Goal: Answer question/provide support: Share knowledge or assist other users

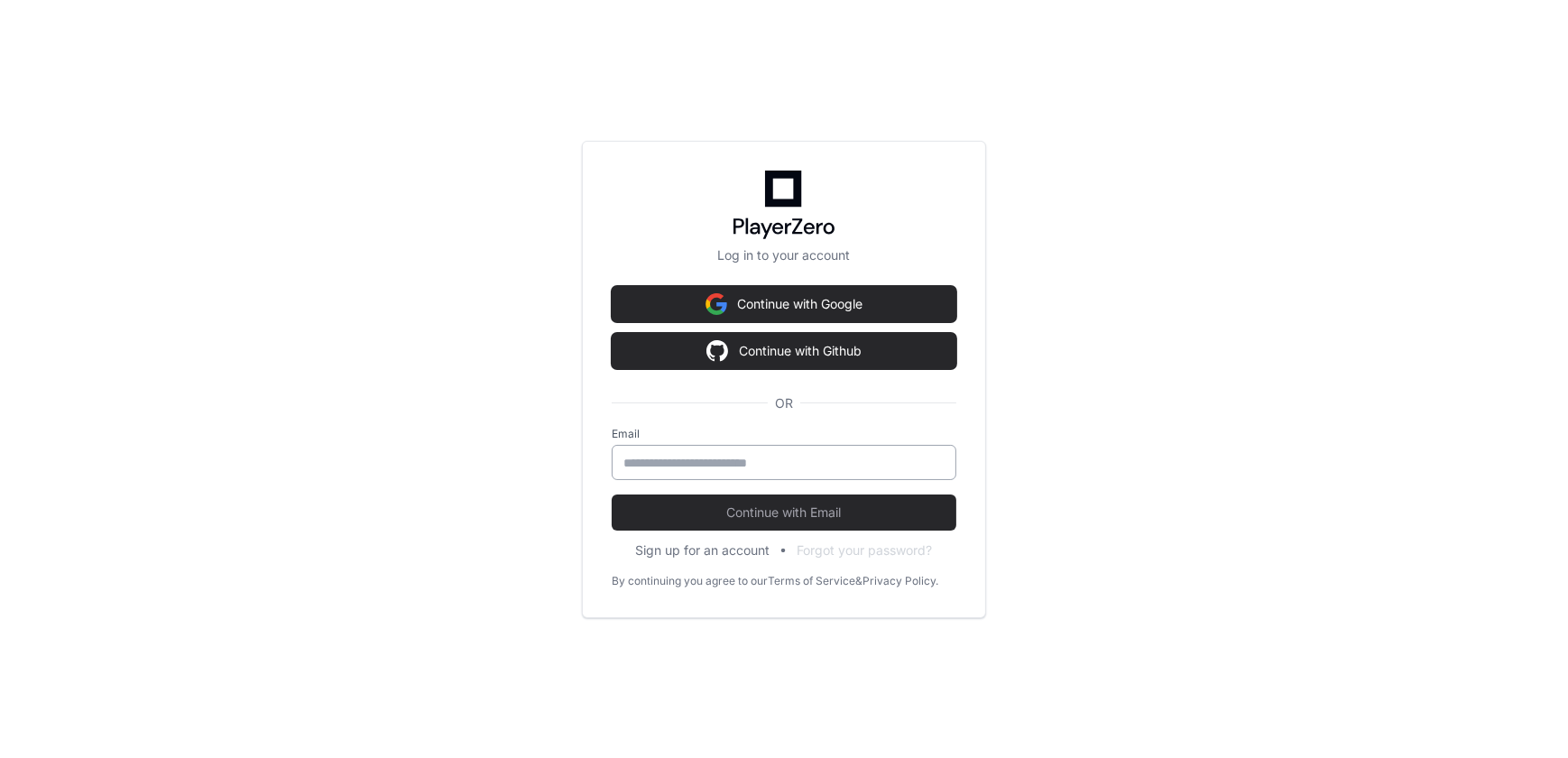
click at [751, 469] on input "email" at bounding box center [784, 463] width 321 height 18
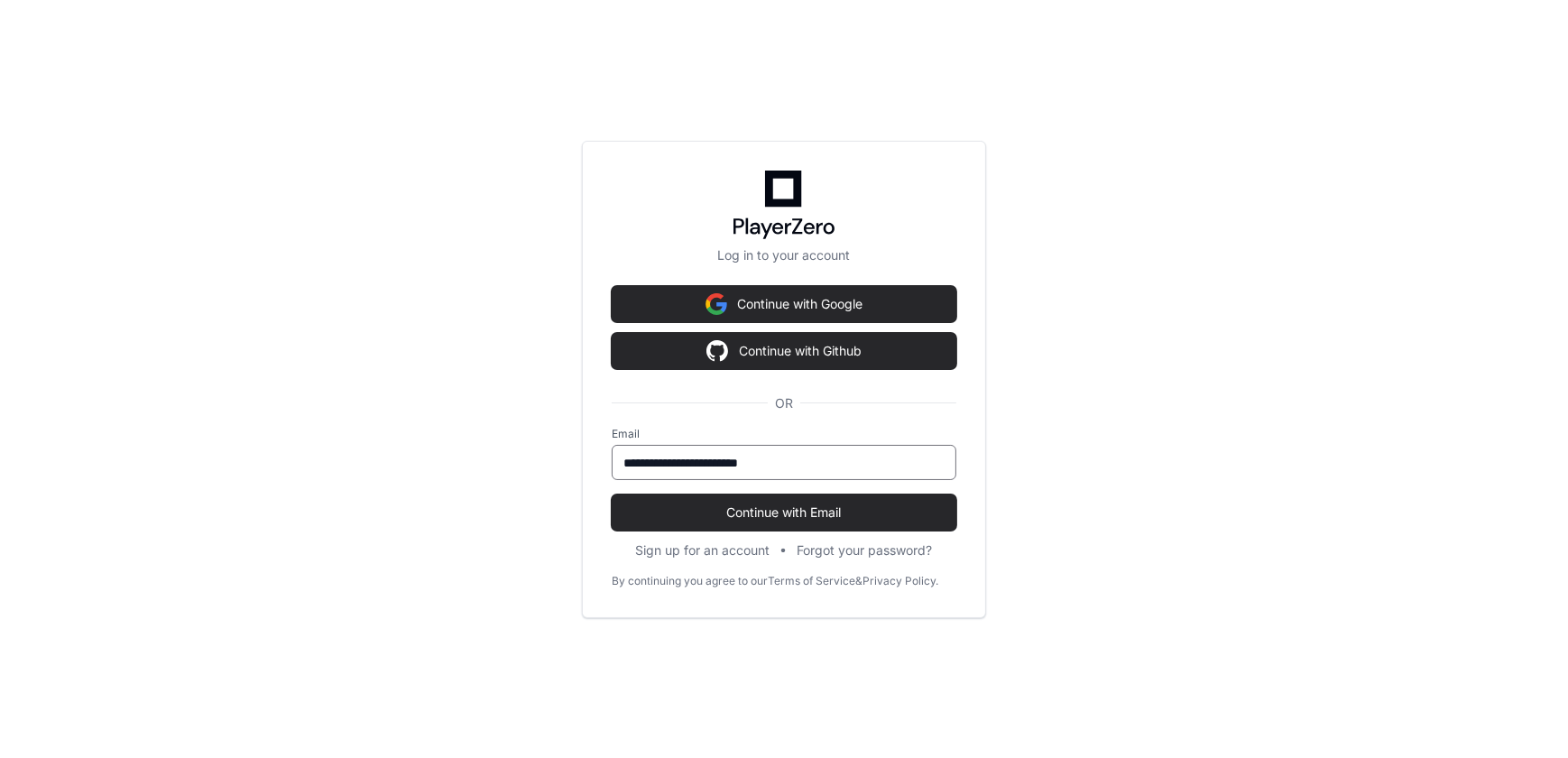
type input "**********"
click at [611, 494] on button "Continue with Email" at bounding box center [784, 513] width 345 height 36
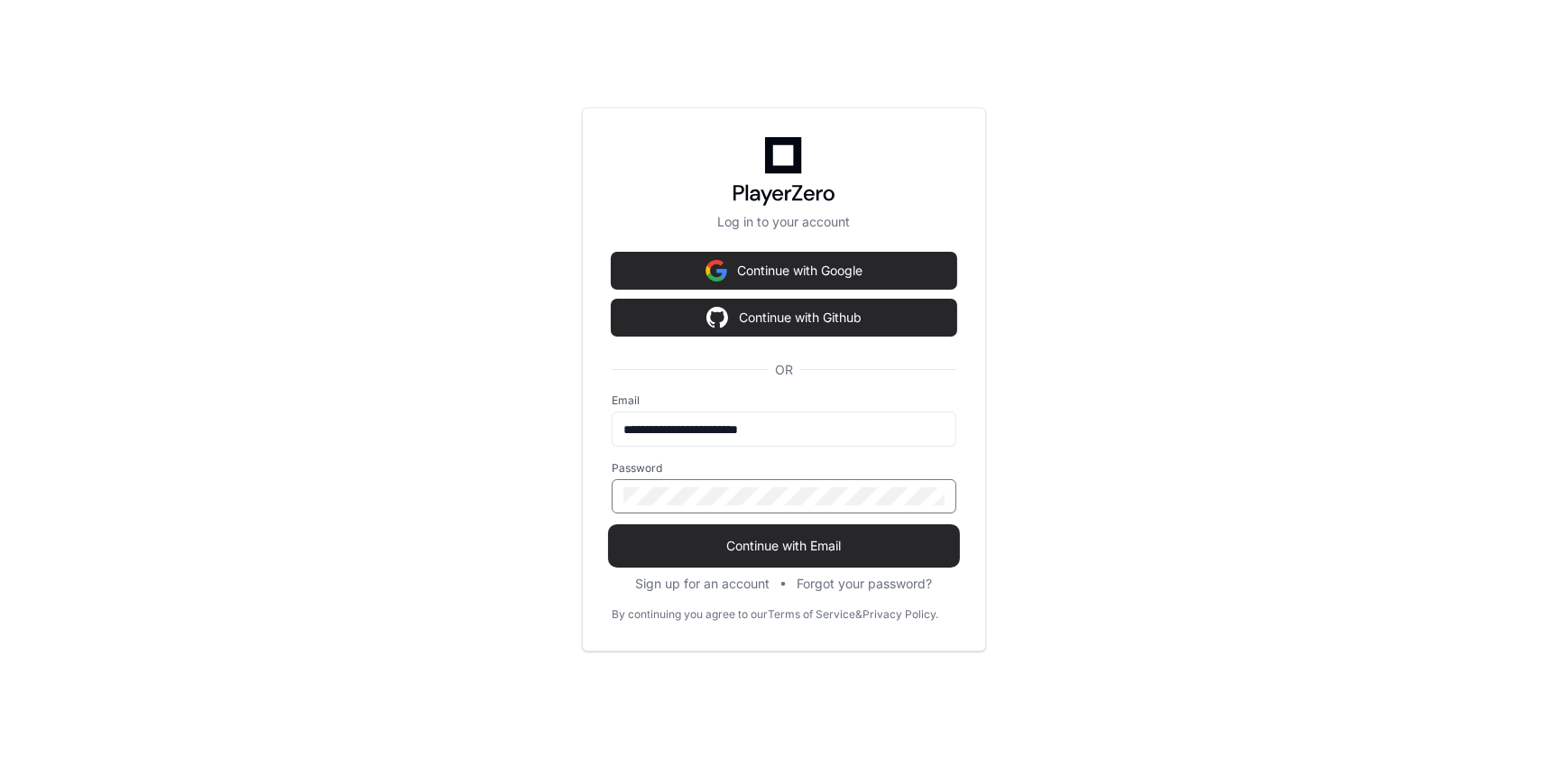
click at [611, 528] on button "Continue with Email" at bounding box center [784, 546] width 345 height 36
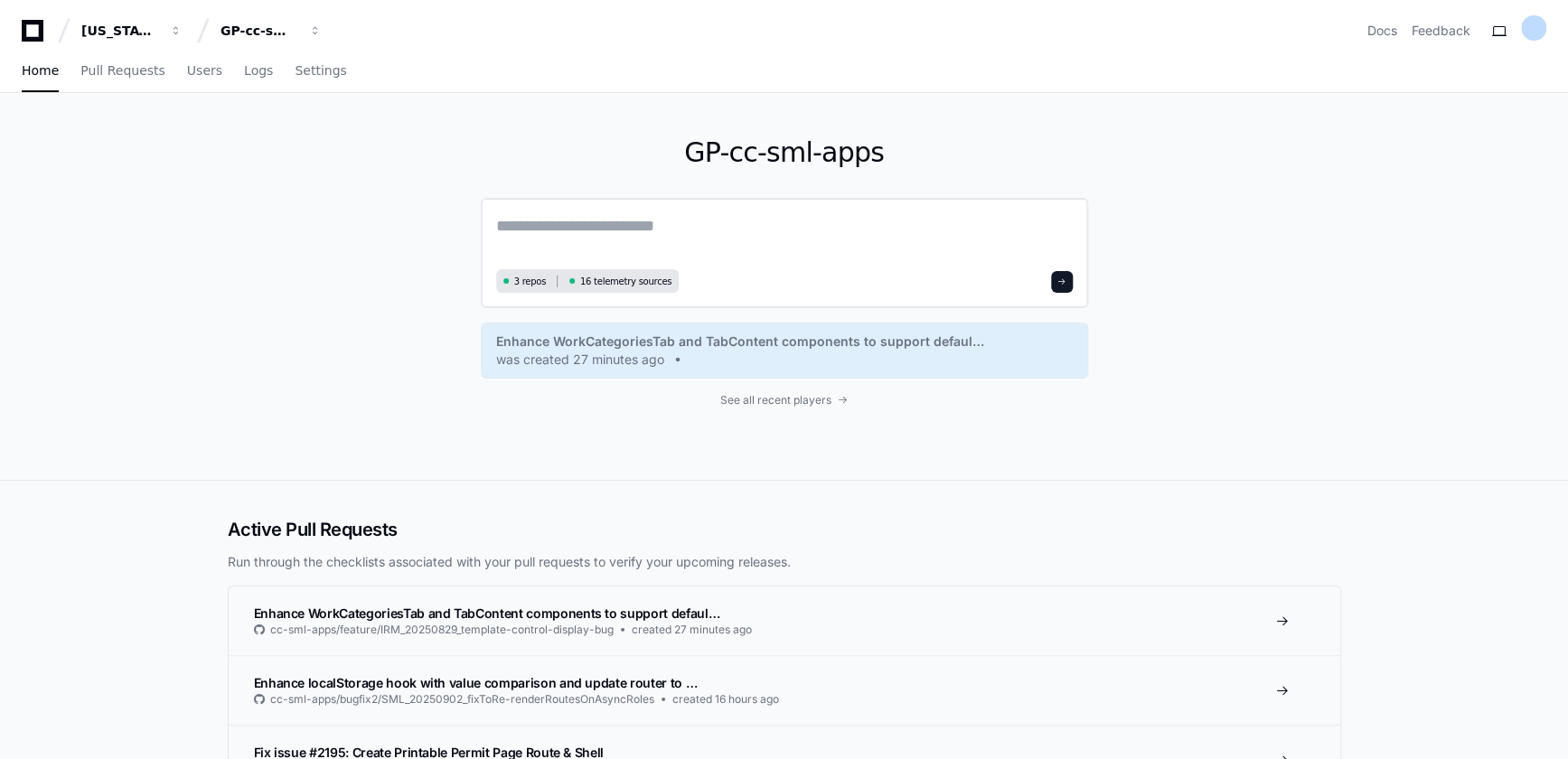
click at [626, 223] on textarea at bounding box center [784, 238] width 577 height 51
click at [686, 342] on span "Enhance WorkCategoriesTab and TabContent components to support defaul…" at bounding box center [740, 342] width 487 height 18
click at [758, 397] on span "See all recent players" at bounding box center [775, 400] width 111 height 14
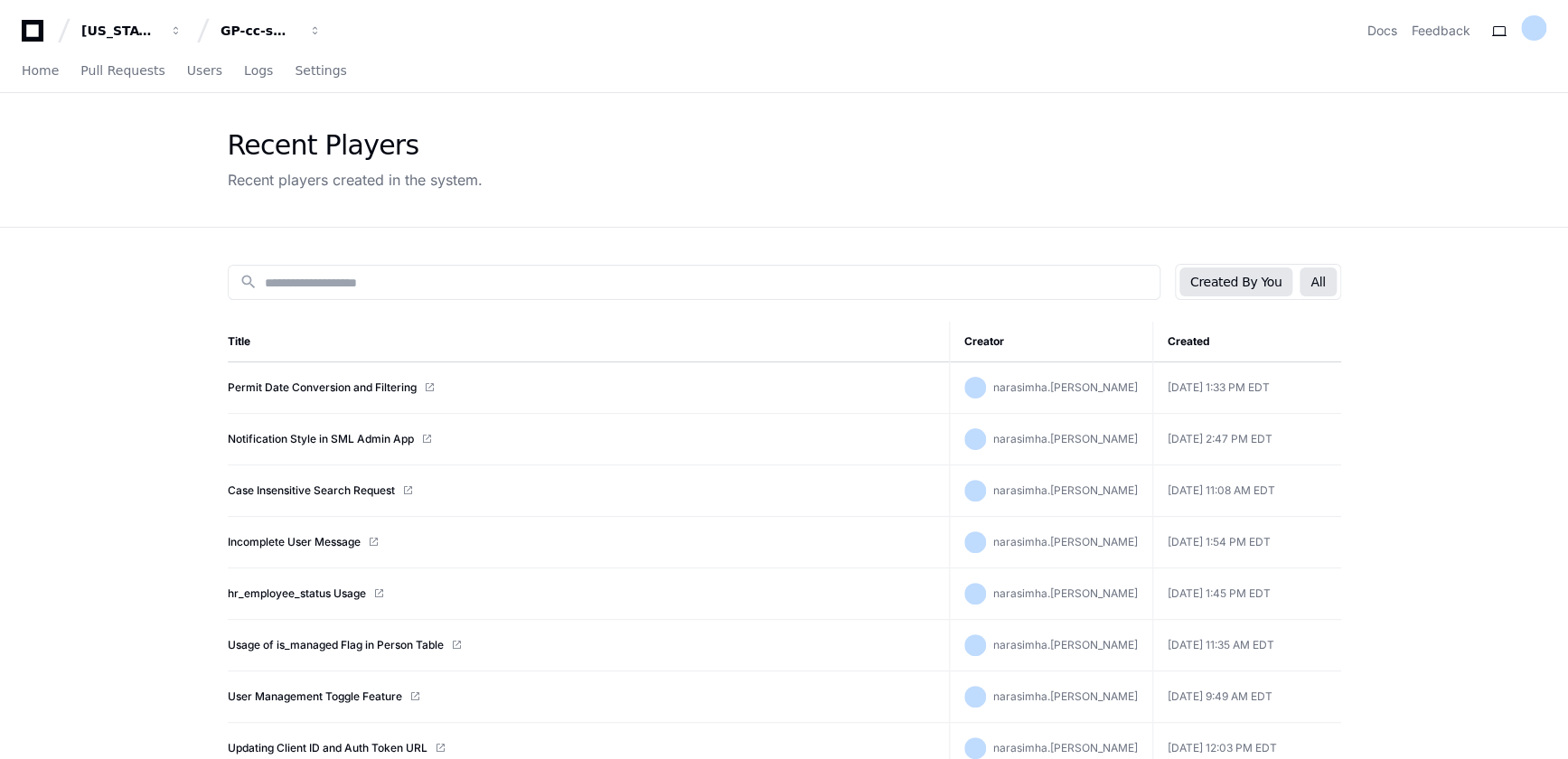
click at [1334, 289] on button "All" at bounding box center [1318, 282] width 36 height 29
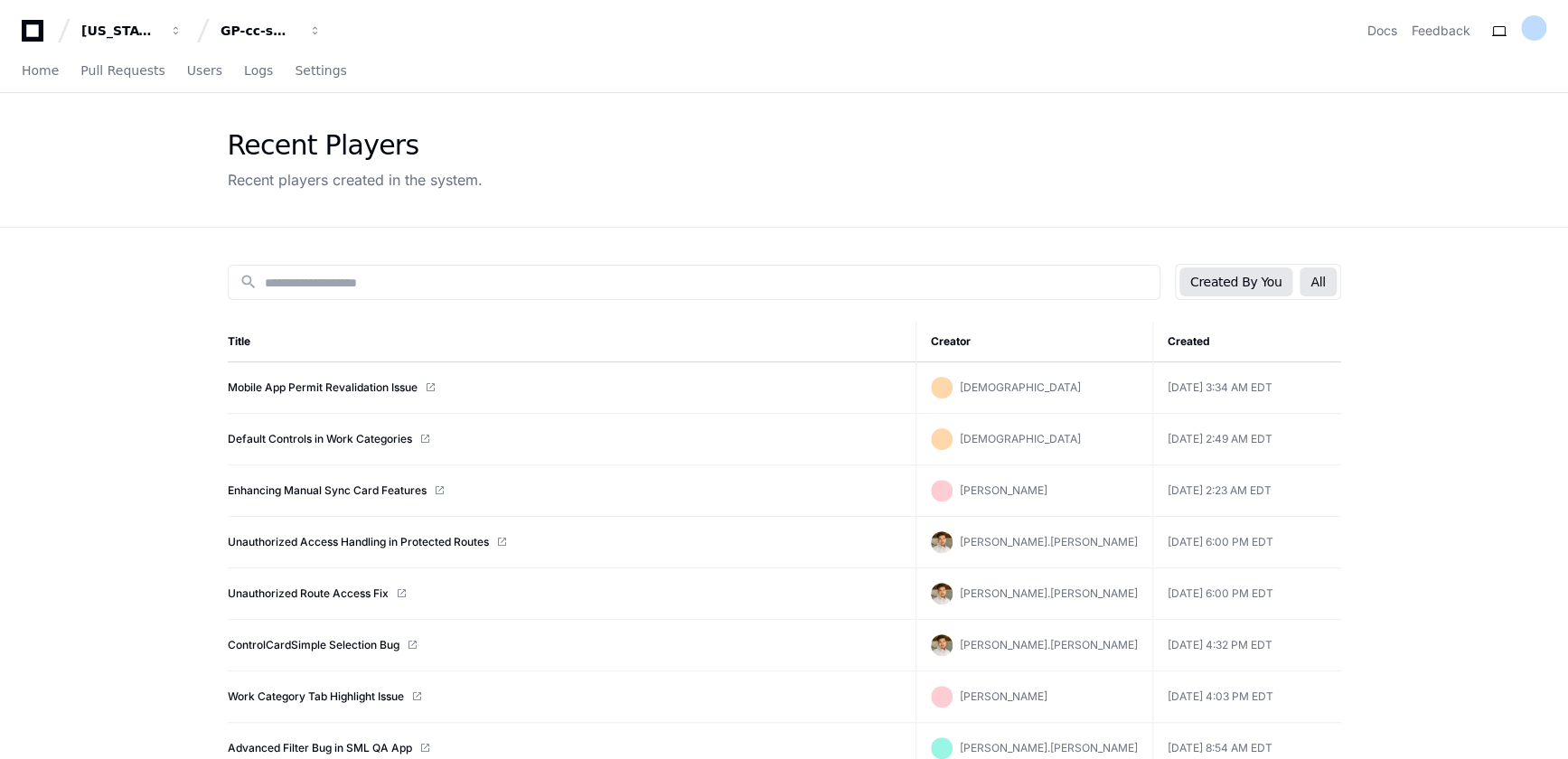
click at [1233, 283] on button "Created By You" at bounding box center [1236, 282] width 113 height 29
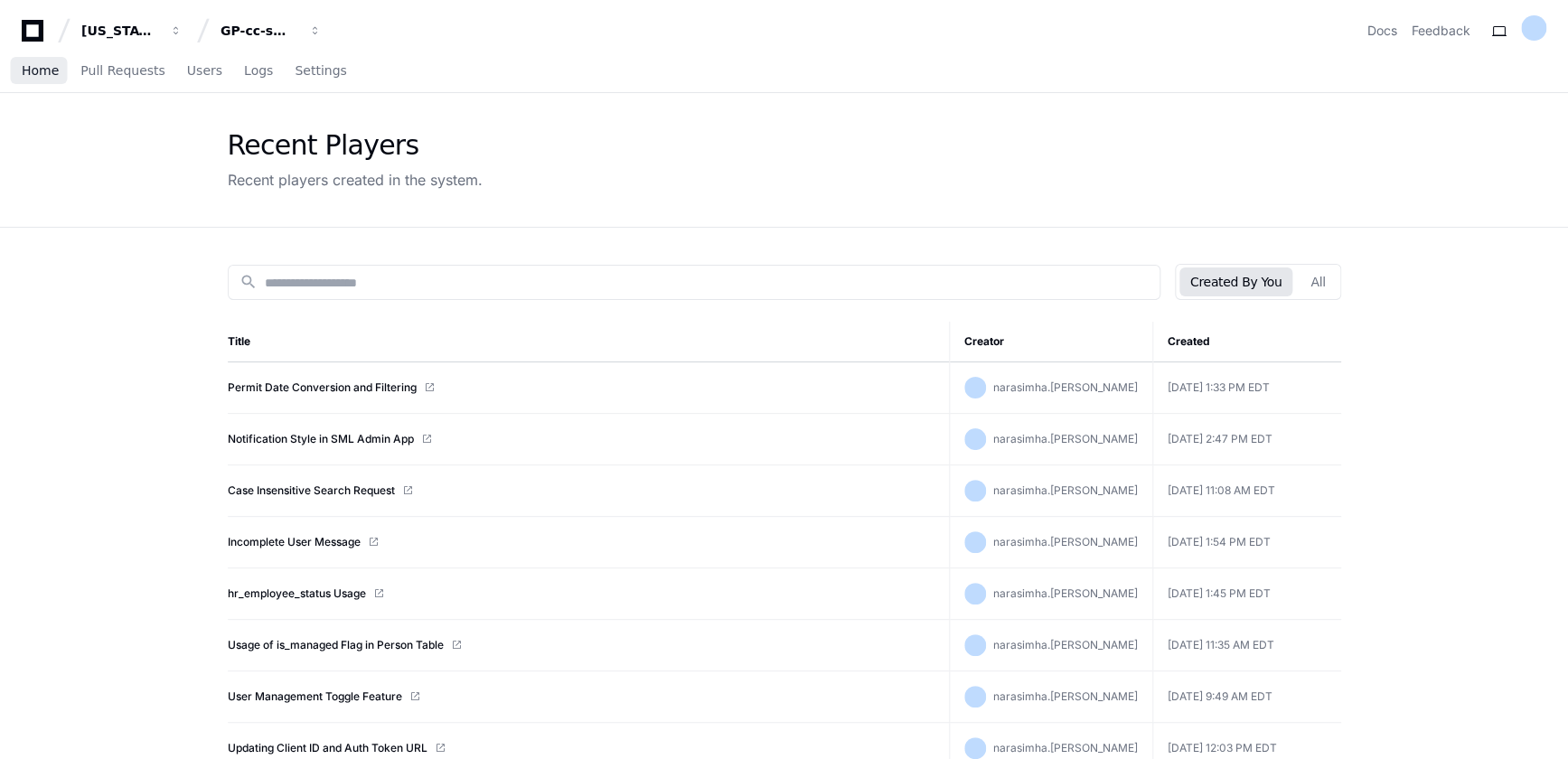
click at [26, 68] on span "Home" at bounding box center [40, 70] width 37 height 11
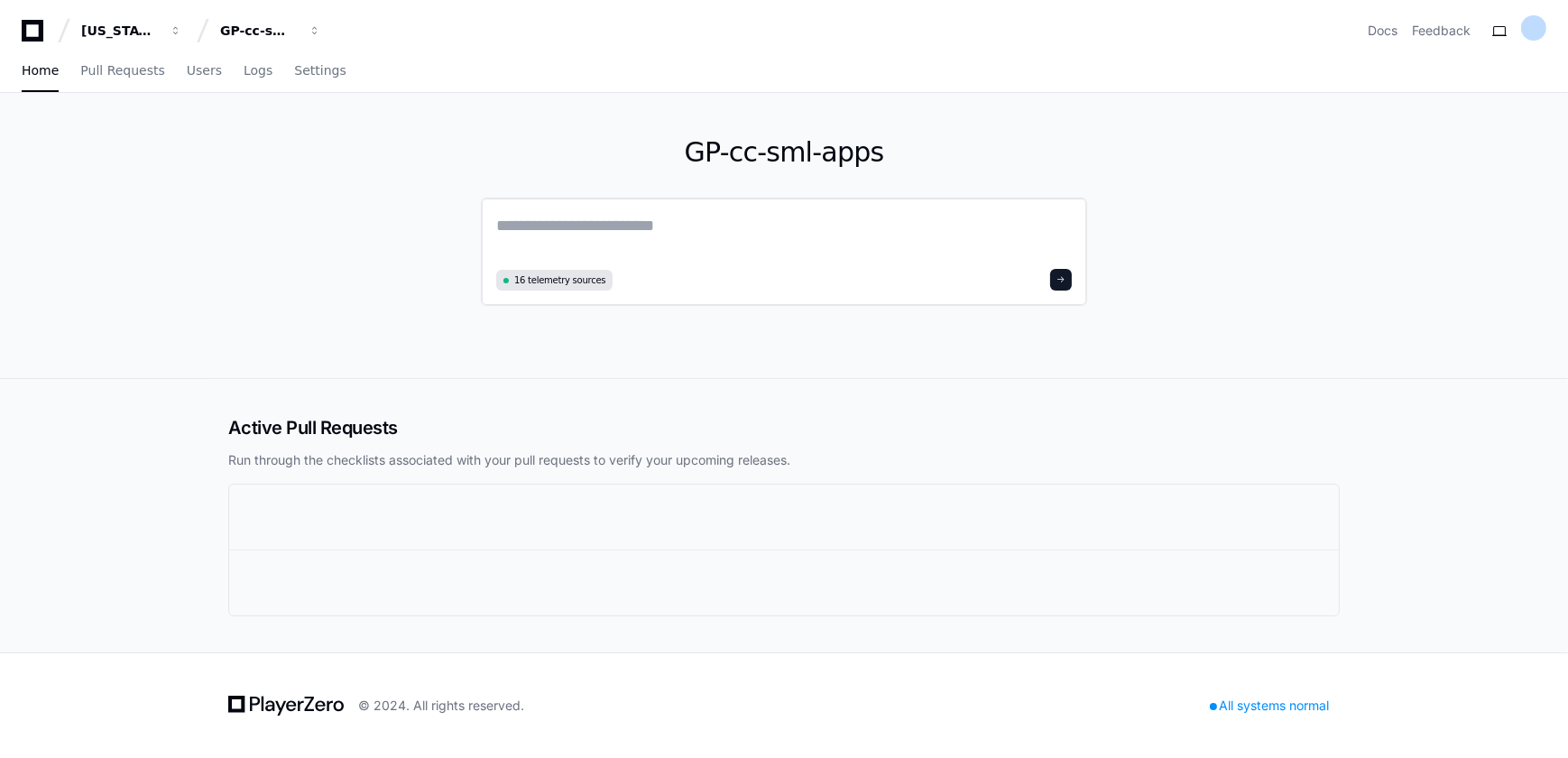
click at [640, 243] on textarea at bounding box center [784, 238] width 576 height 51
type textarea "**********"
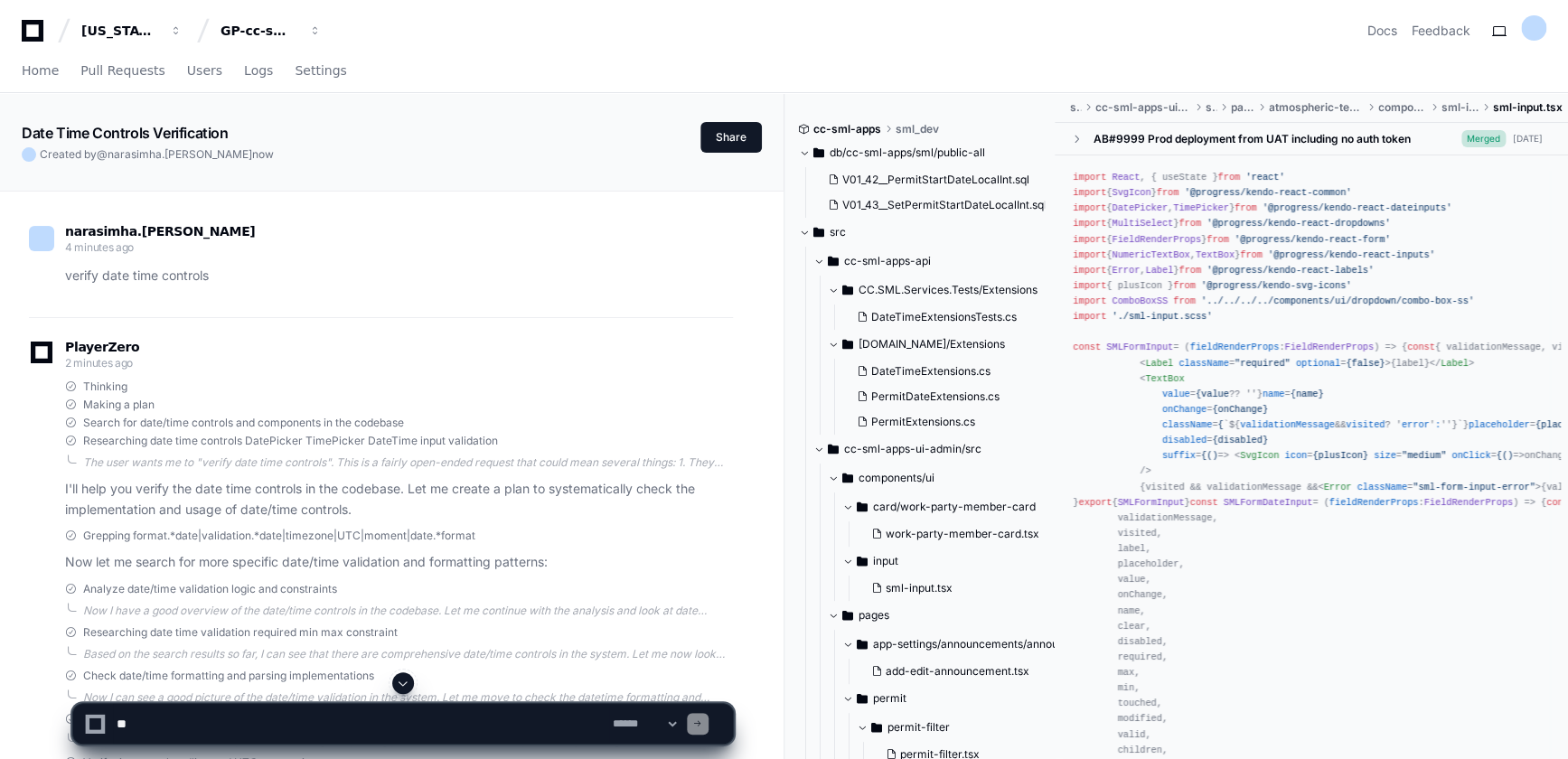
click at [373, 728] on textarea at bounding box center [361, 723] width 496 height 39
paste textarea "**********"
type textarea "**********"
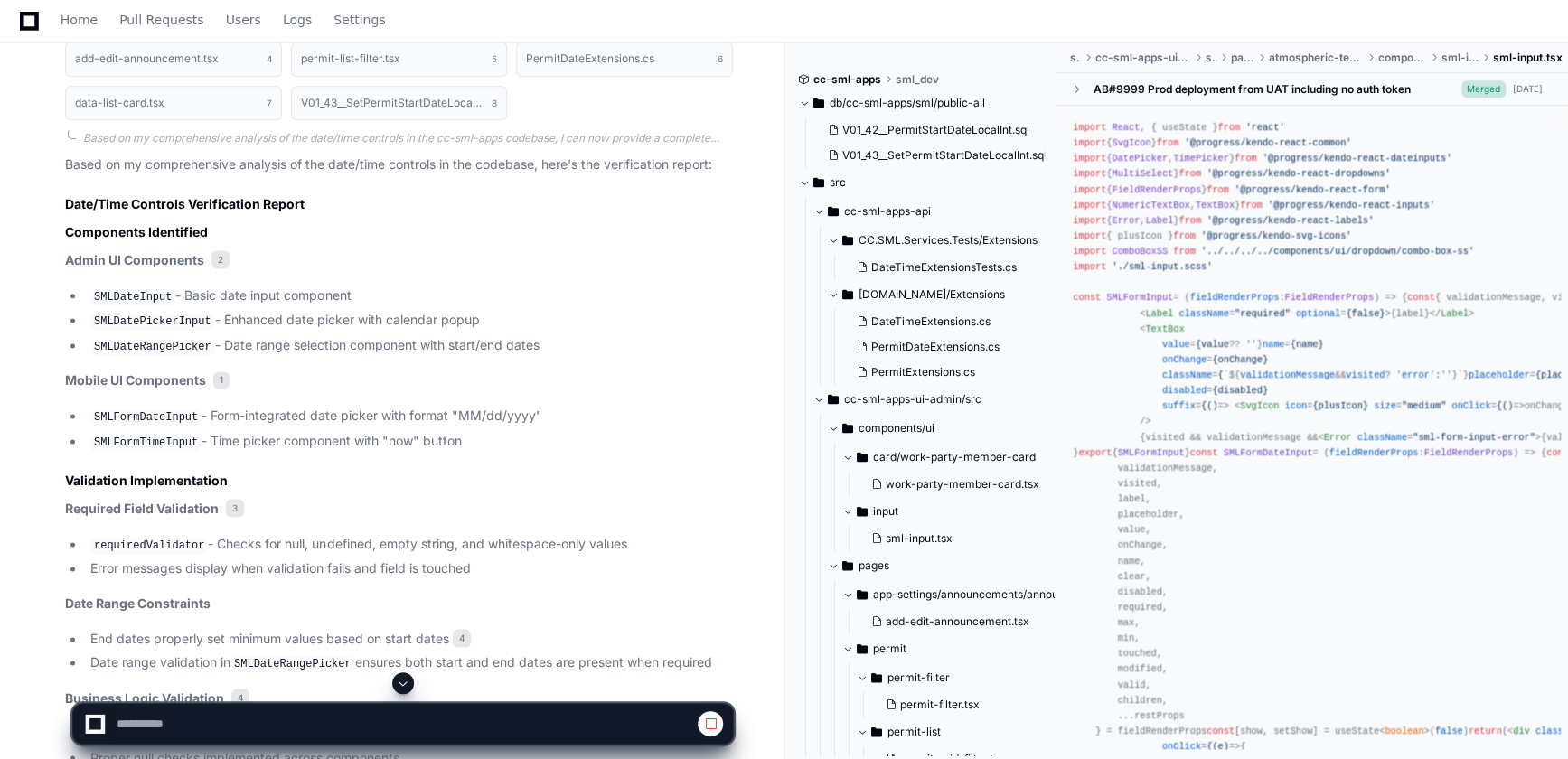
click at [408, 688] on span at bounding box center [402, 682] width 14 height 14
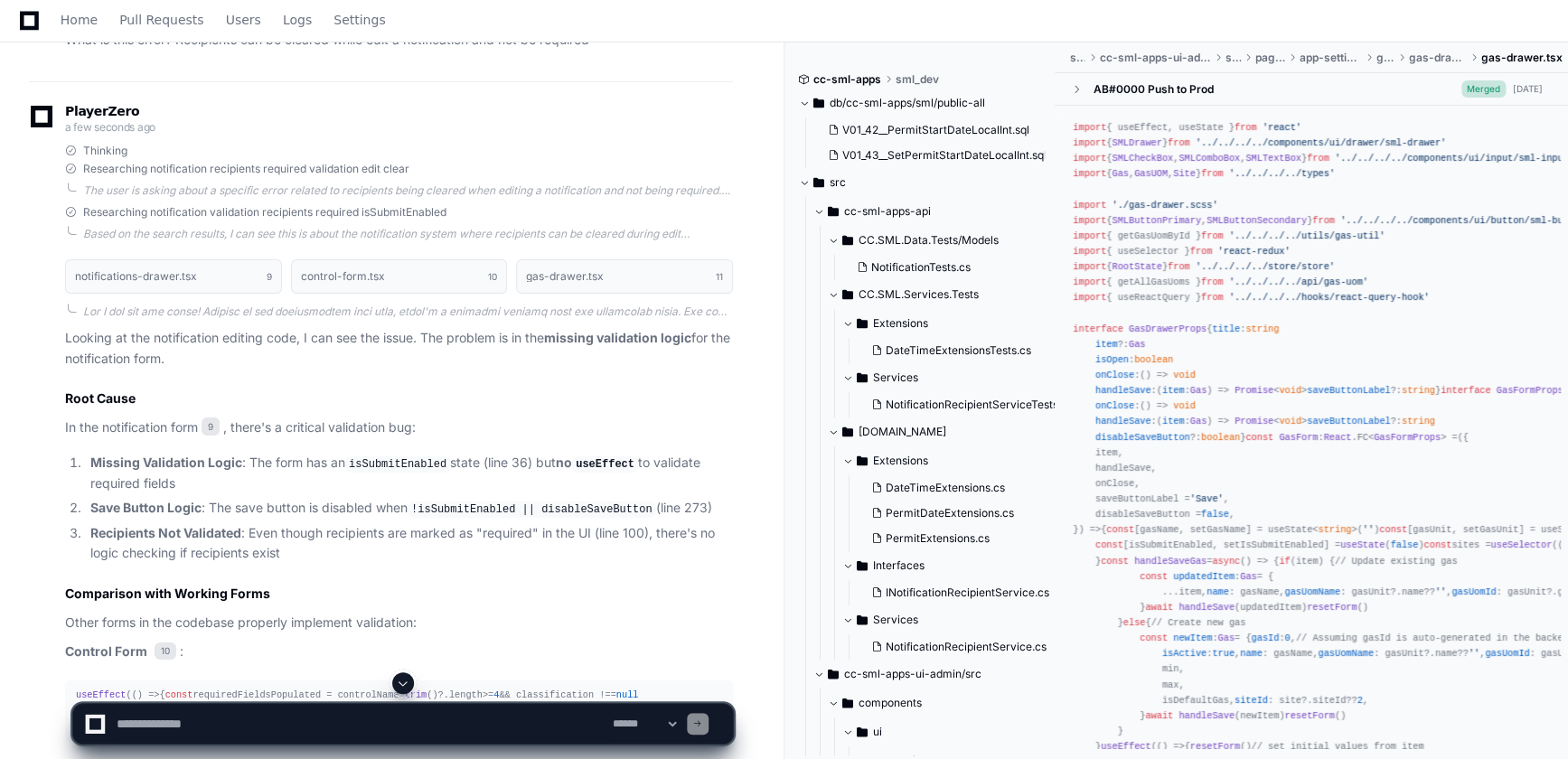
scroll to position [3140, 0]
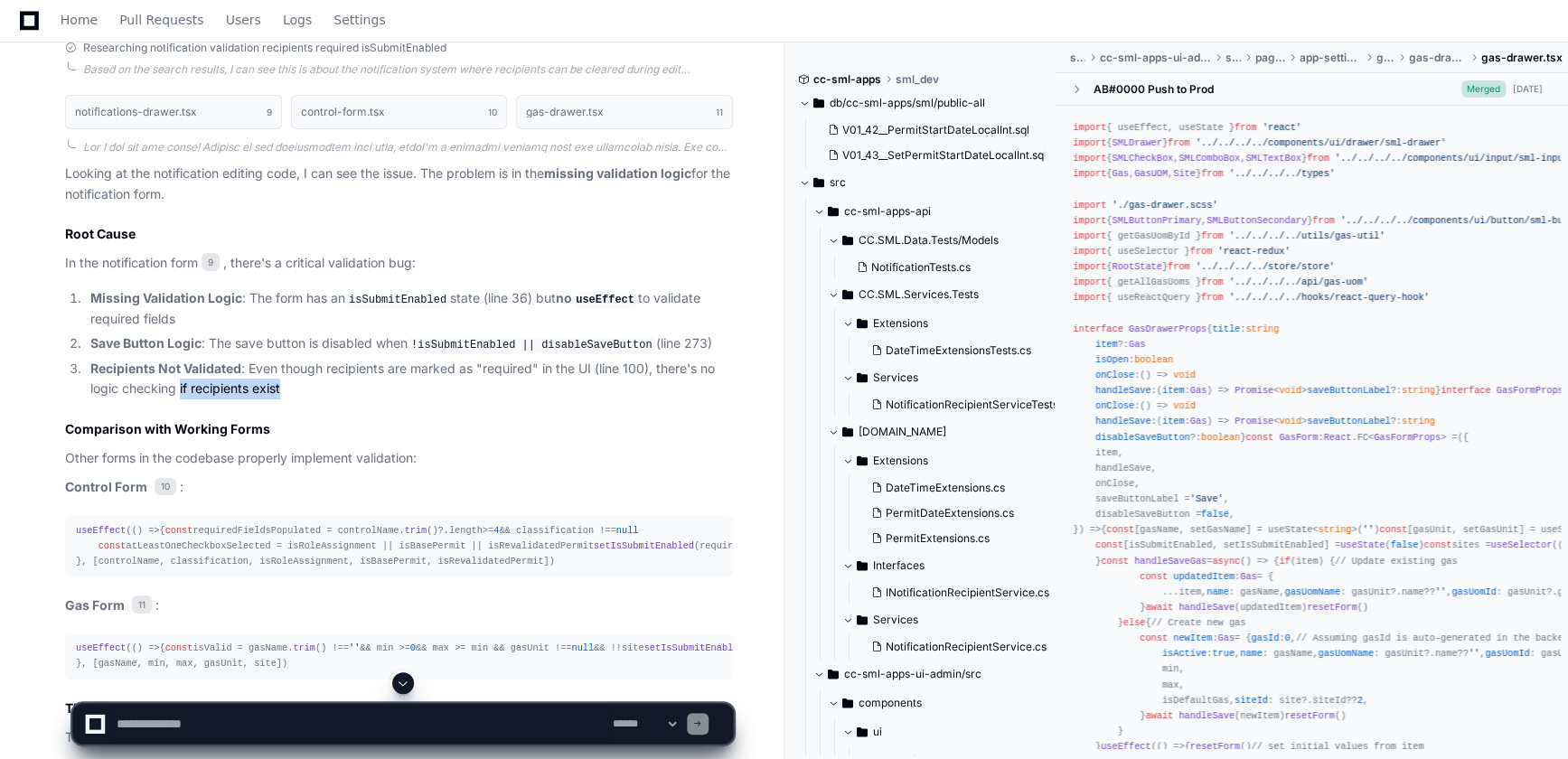
drag, startPoint x: 178, startPoint y: 385, endPoint x: 298, endPoint y: 379, distance: 120.1
click at [298, 379] on li "Recipients Not Validated : Even though recipients are marked as "required" in t…" at bounding box center [409, 379] width 648 height 41
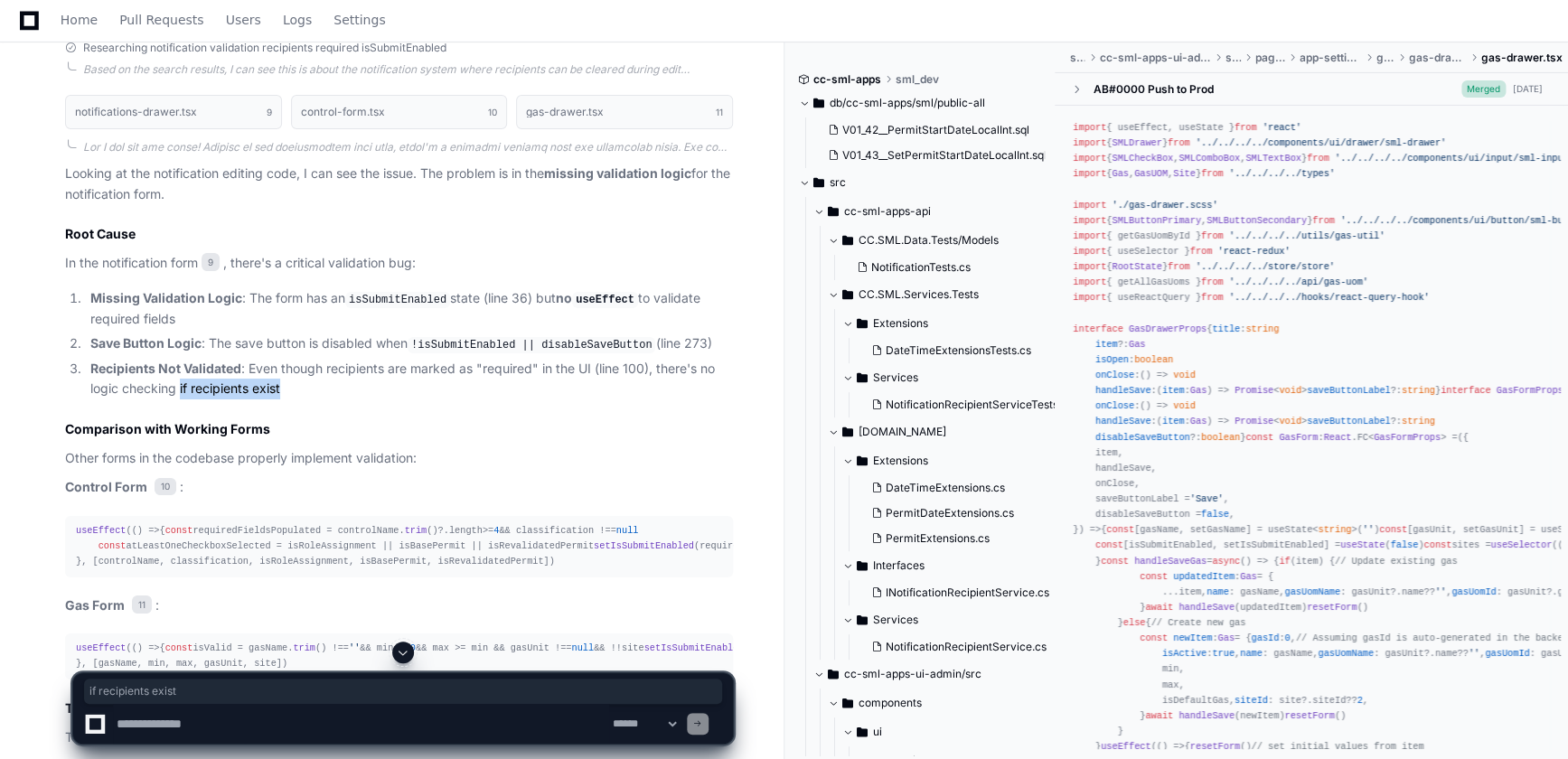
drag, startPoint x: 298, startPoint y: 379, endPoint x: 379, endPoint y: 388, distance: 81.5
click at [379, 388] on li "Recipients Not Validated : Even though recipients are marked as "required" in t…" at bounding box center [409, 379] width 648 height 41
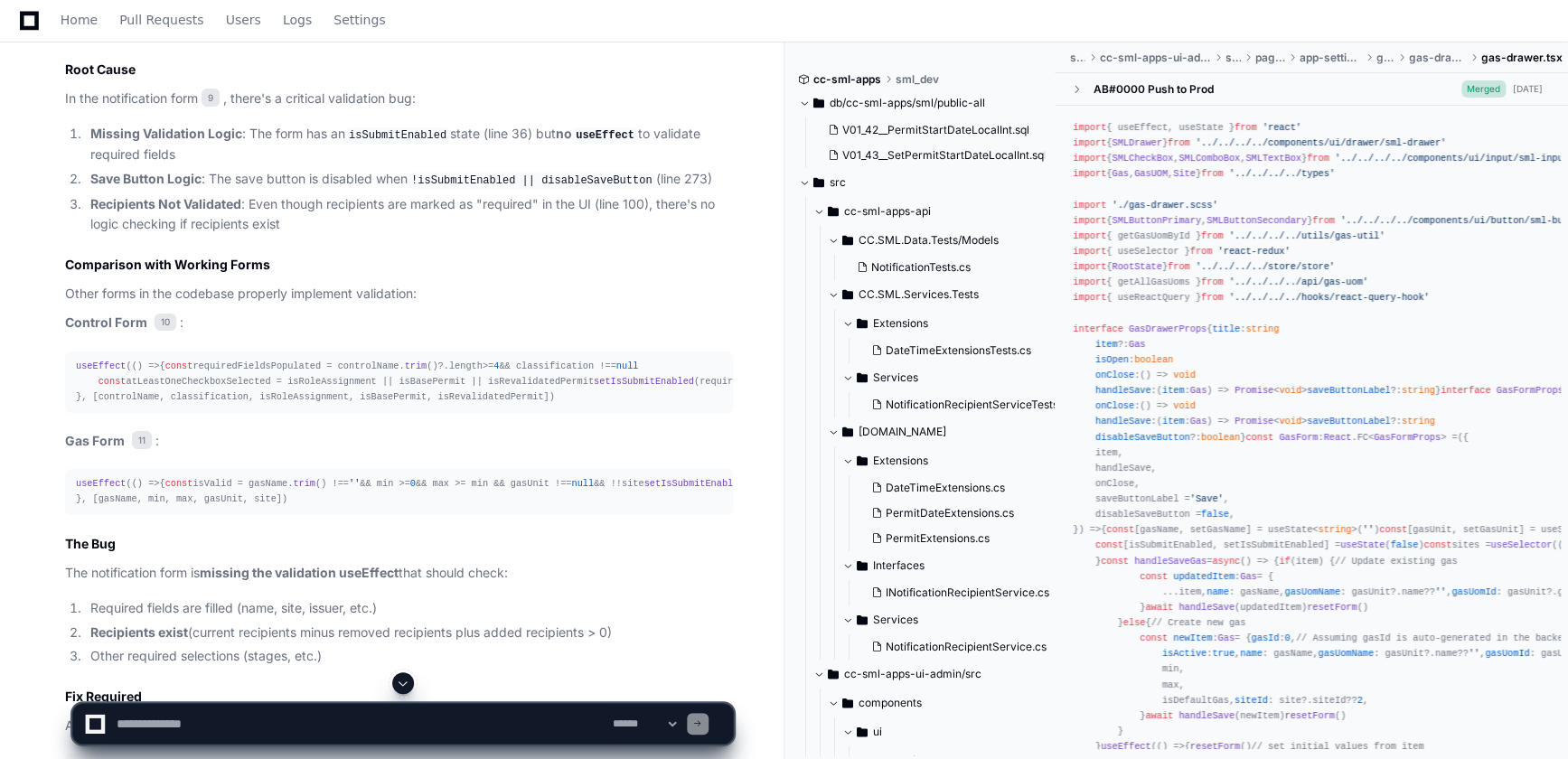
scroll to position [3551, 0]
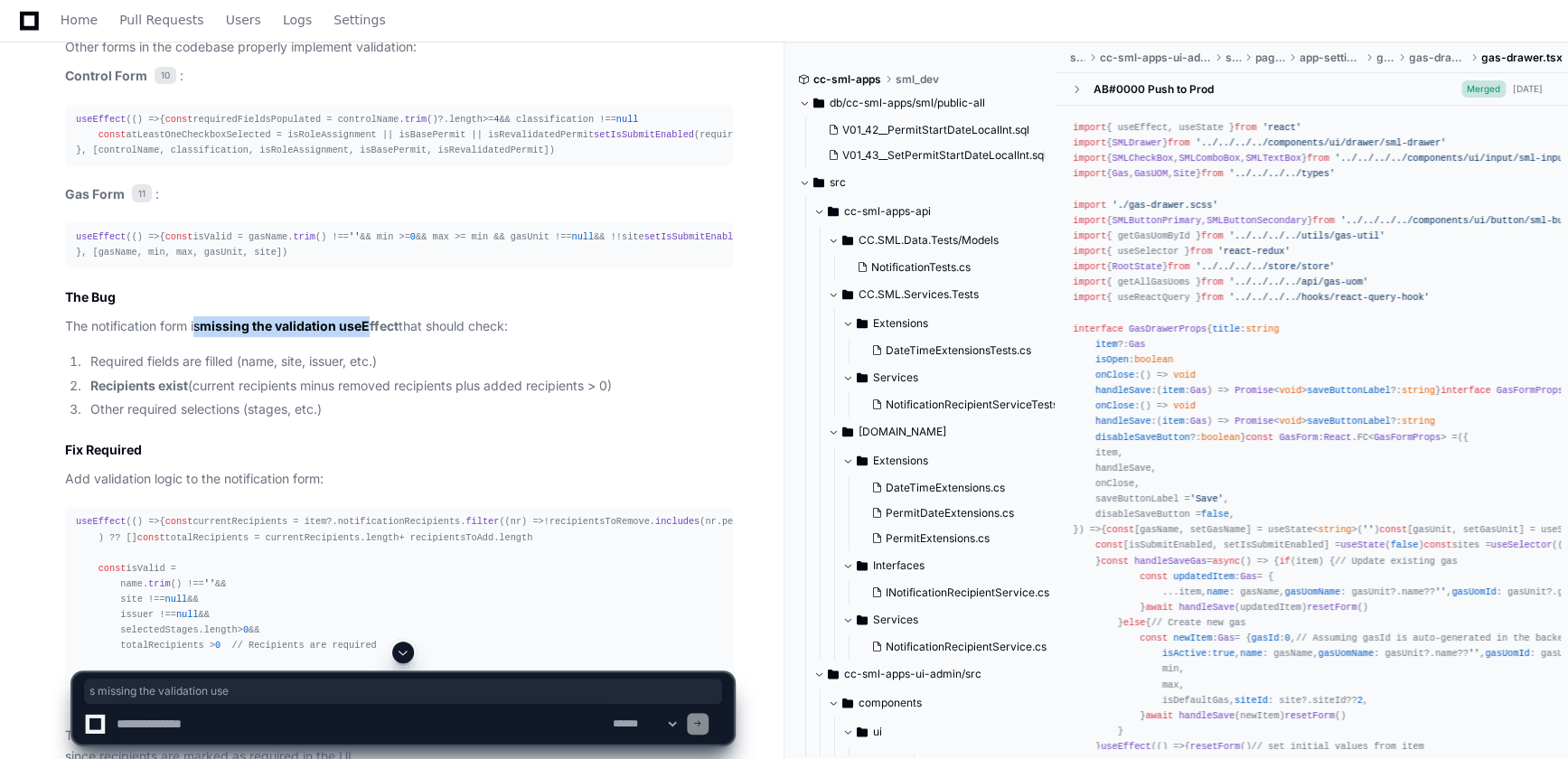
drag, startPoint x: 198, startPoint y: 388, endPoint x: 372, endPoint y: 391, distance: 174.0
click at [372, 337] on p "The notification form is missing the validation useEffect that should check:" at bounding box center [399, 327] width 668 height 21
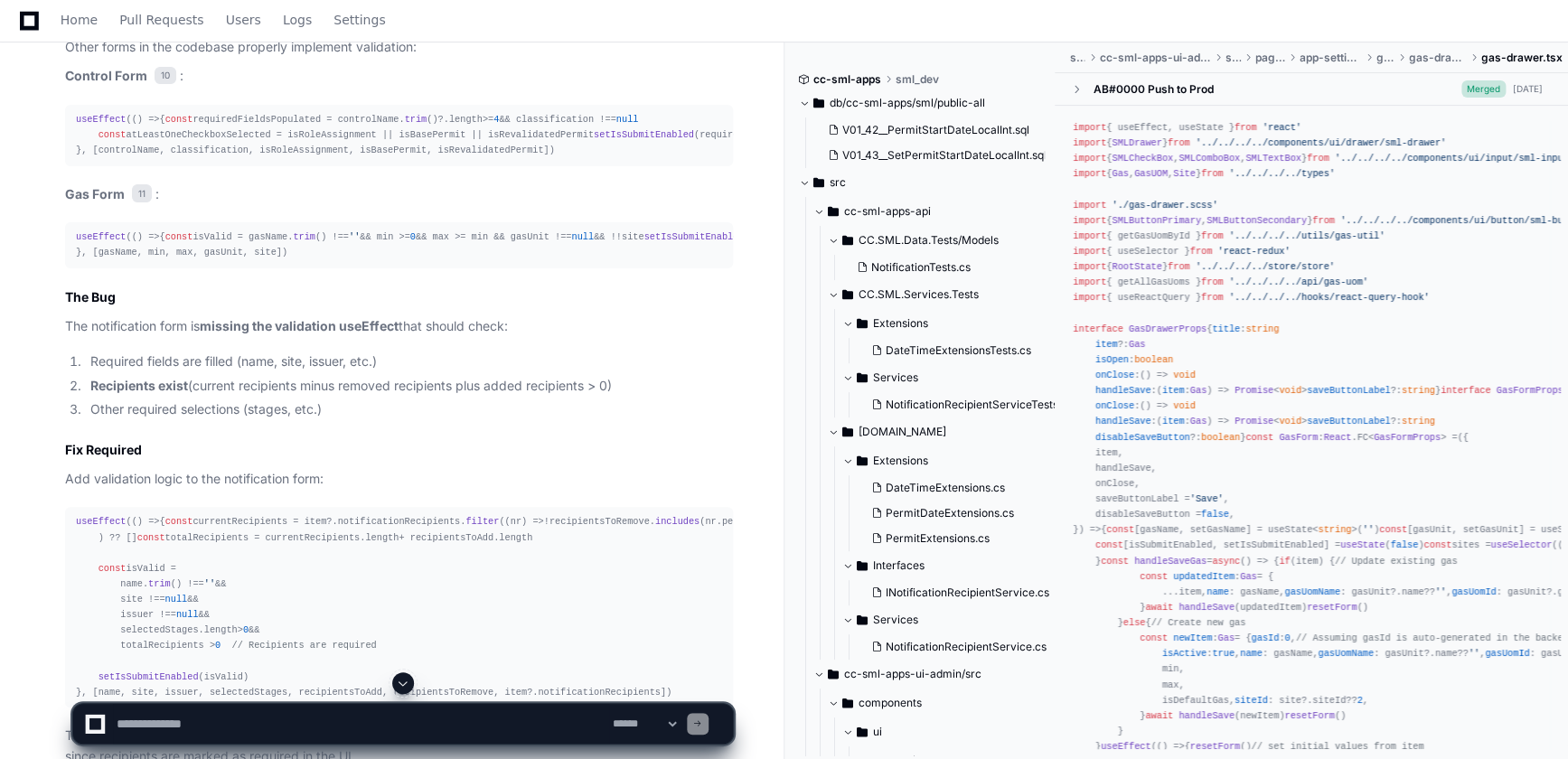
drag, startPoint x: 372, startPoint y: 391, endPoint x: 372, endPoint y: 410, distance: 19.0
click at [372, 410] on article "Looking at the notification editing code, I can see the issue. The problem is i…" at bounding box center [399, 259] width 668 height 1013
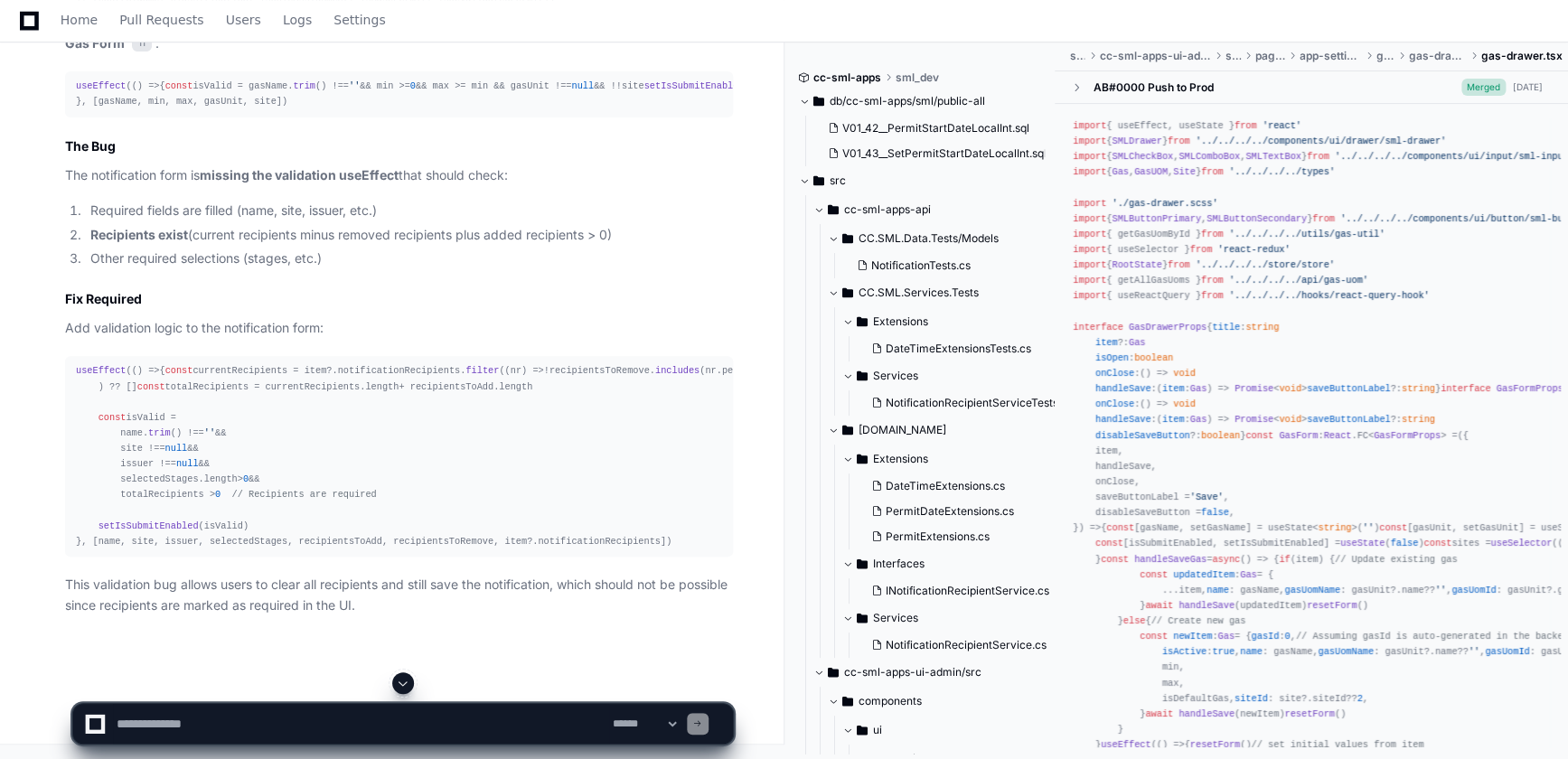
scroll to position [3807, 0]
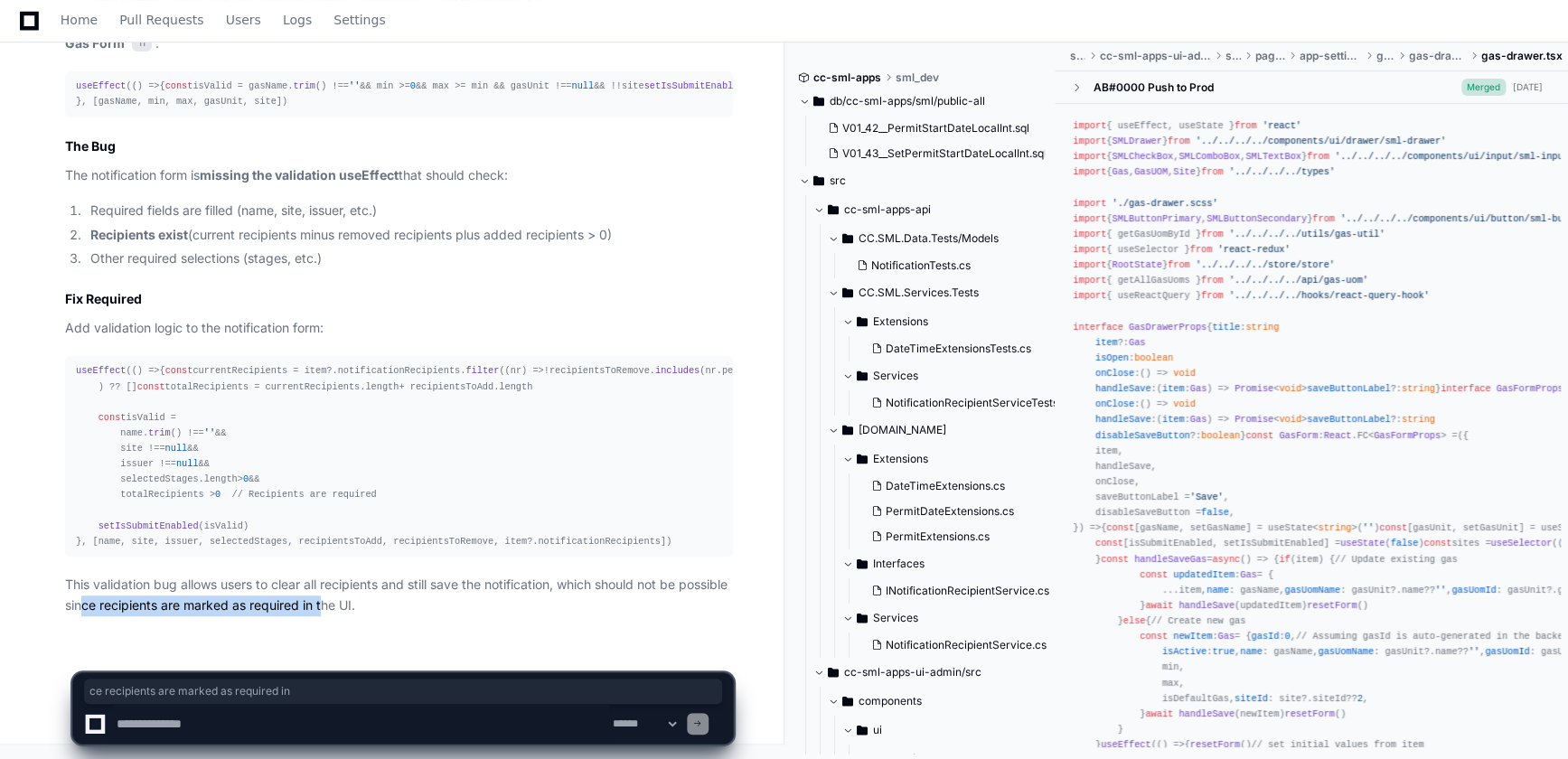
drag, startPoint x: 131, startPoint y: 604, endPoint x: 377, endPoint y: 606, distance: 246.0
click at [377, 606] on p "This validation bug allows users to clear all recipients and still save the not…" at bounding box center [399, 595] width 668 height 41
drag, startPoint x: 377, startPoint y: 606, endPoint x: 347, endPoint y: 629, distance: 37.8
click at [347, 629] on div "PlayerZero a few seconds ago Thinking Researching notification recipients requi…" at bounding box center [381, 1] width 704 height 1293
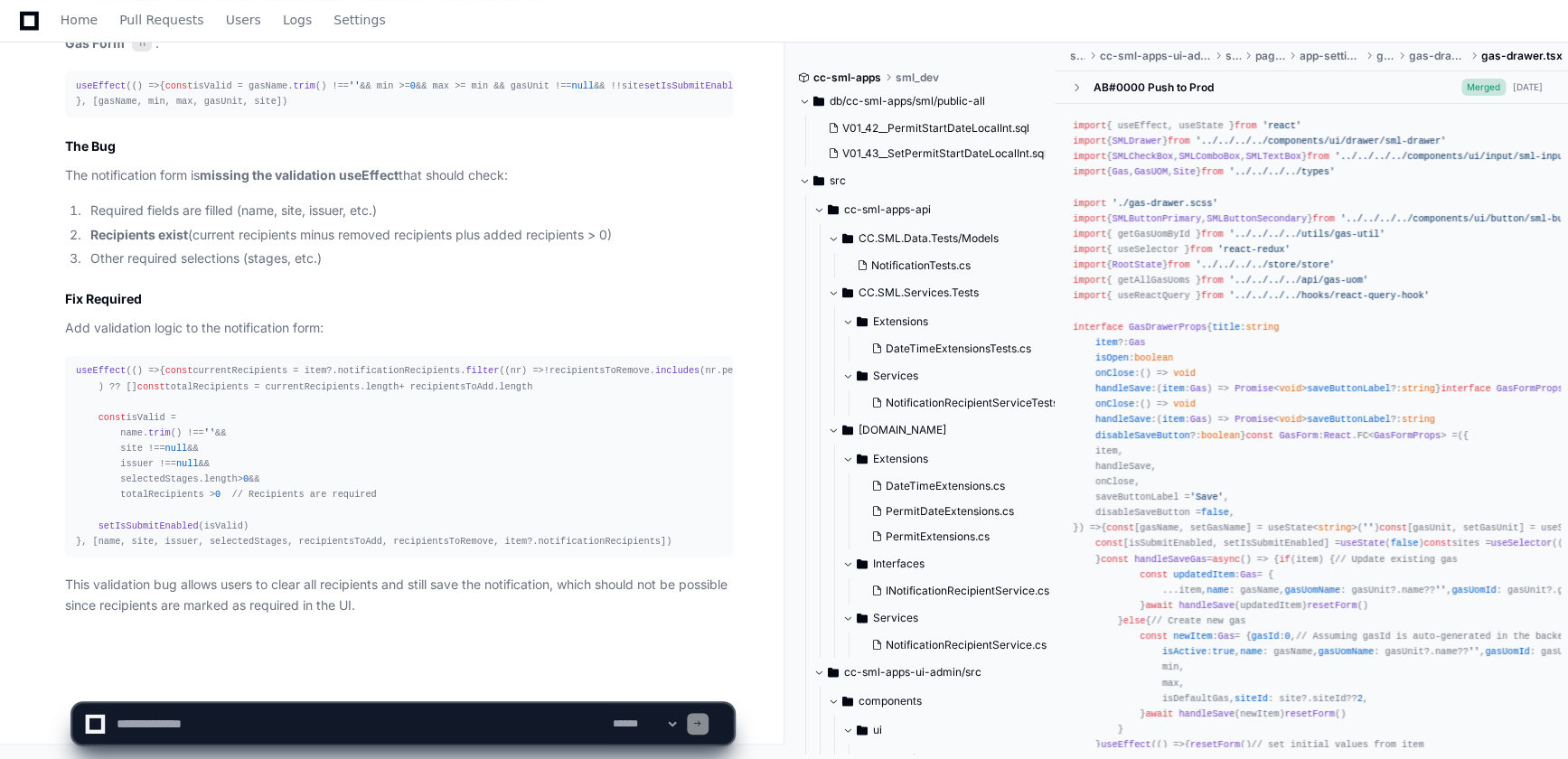
click at [338, 365] on span "notificationRecipients" at bounding box center [399, 369] width 123 height 11
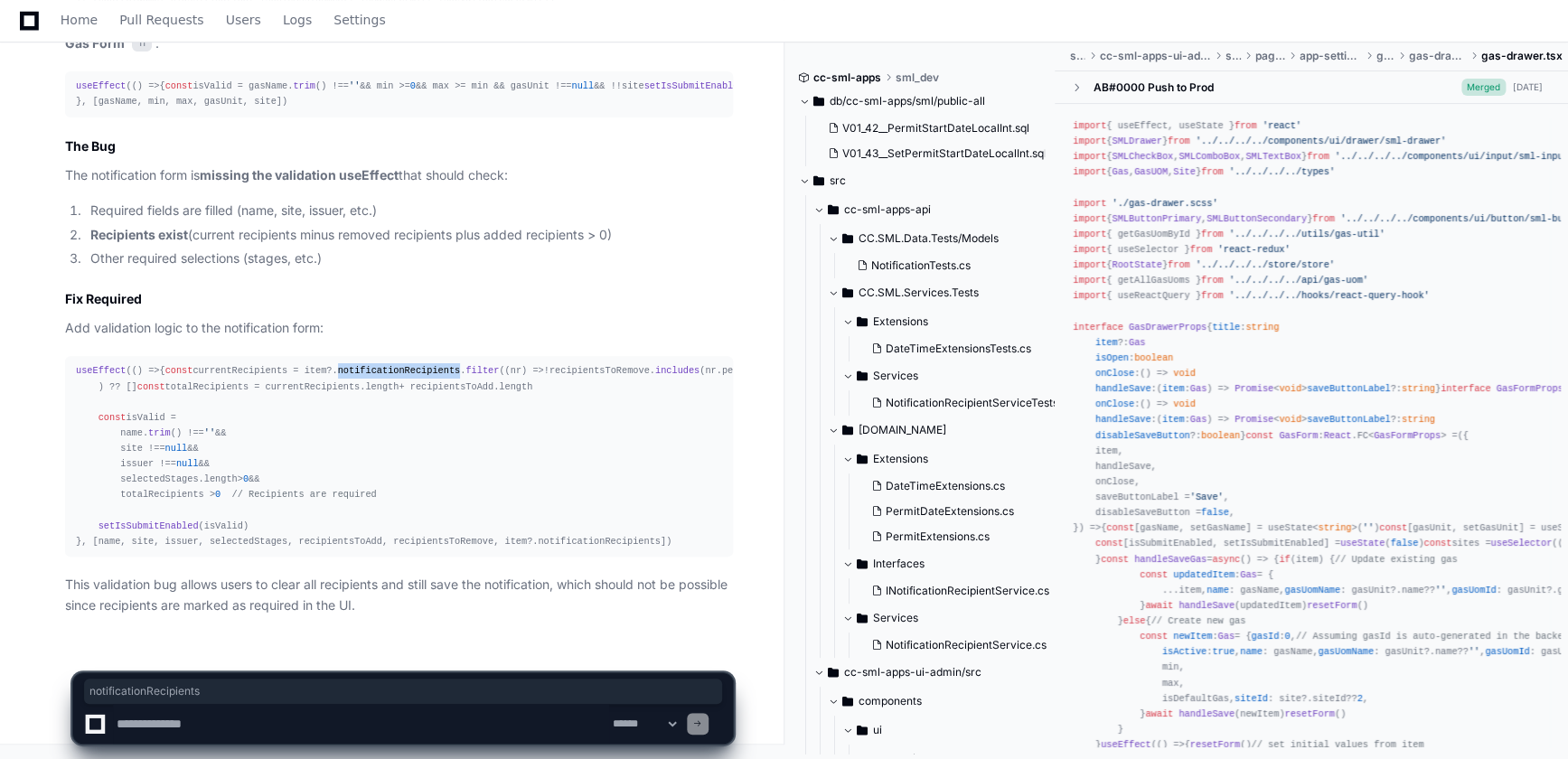
click at [338, 365] on span "notificationRecipients" at bounding box center [399, 369] width 123 height 11
drag, startPoint x: 304, startPoint y: 337, endPoint x: 316, endPoint y: 392, distance: 56.3
click at [316, 391] on div "useEffect ( () => { const currentRecipients = item?. notificationRecipients . f…" at bounding box center [398, 457] width 646 height 186
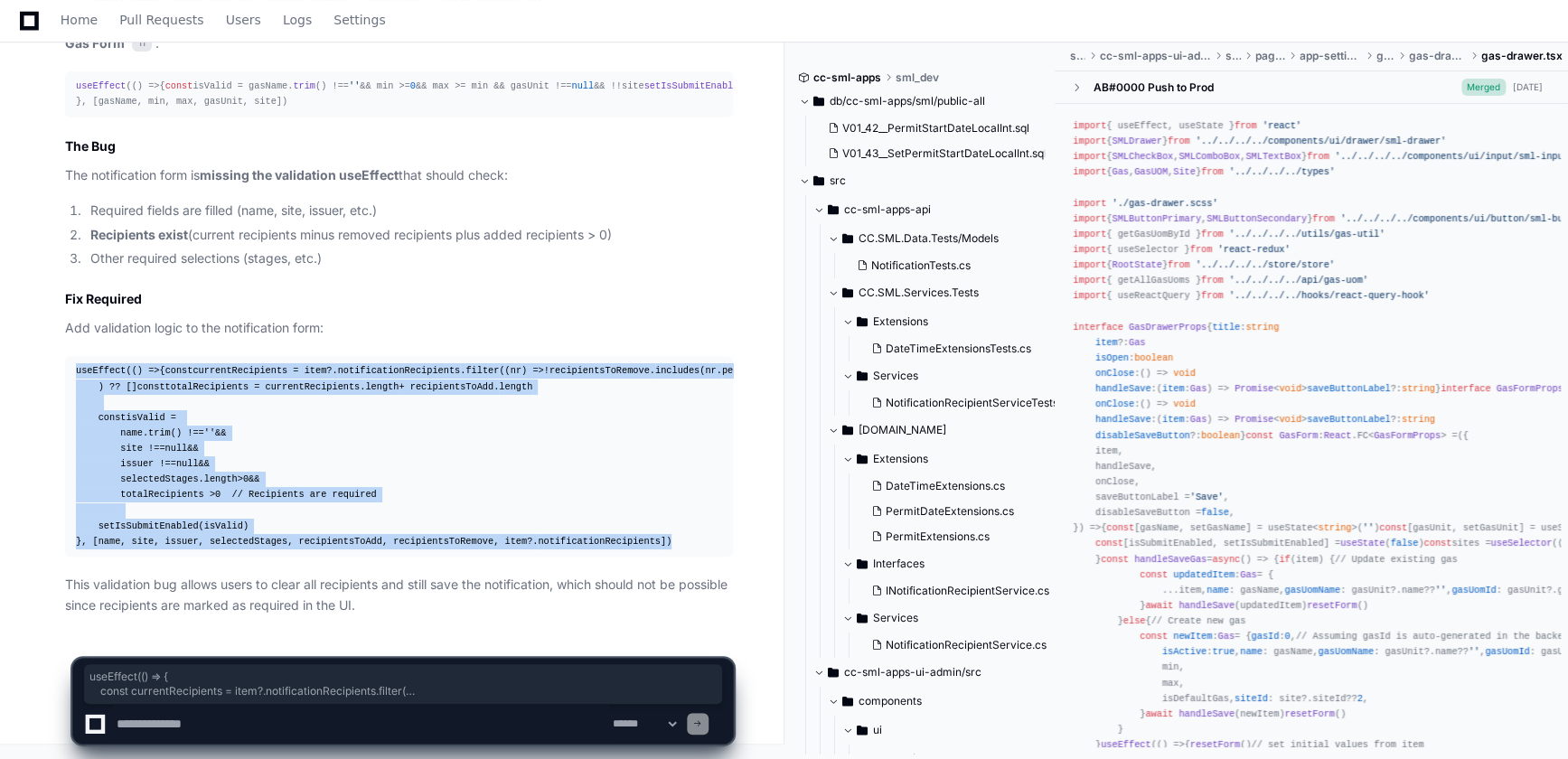
drag, startPoint x: 74, startPoint y: 325, endPoint x: 648, endPoint y: 539, distance: 612.6
click at [648, 539] on pre "useEffect ( () => { const currentRecipients = item?. notificationRecipients . f…" at bounding box center [399, 456] width 668 height 201
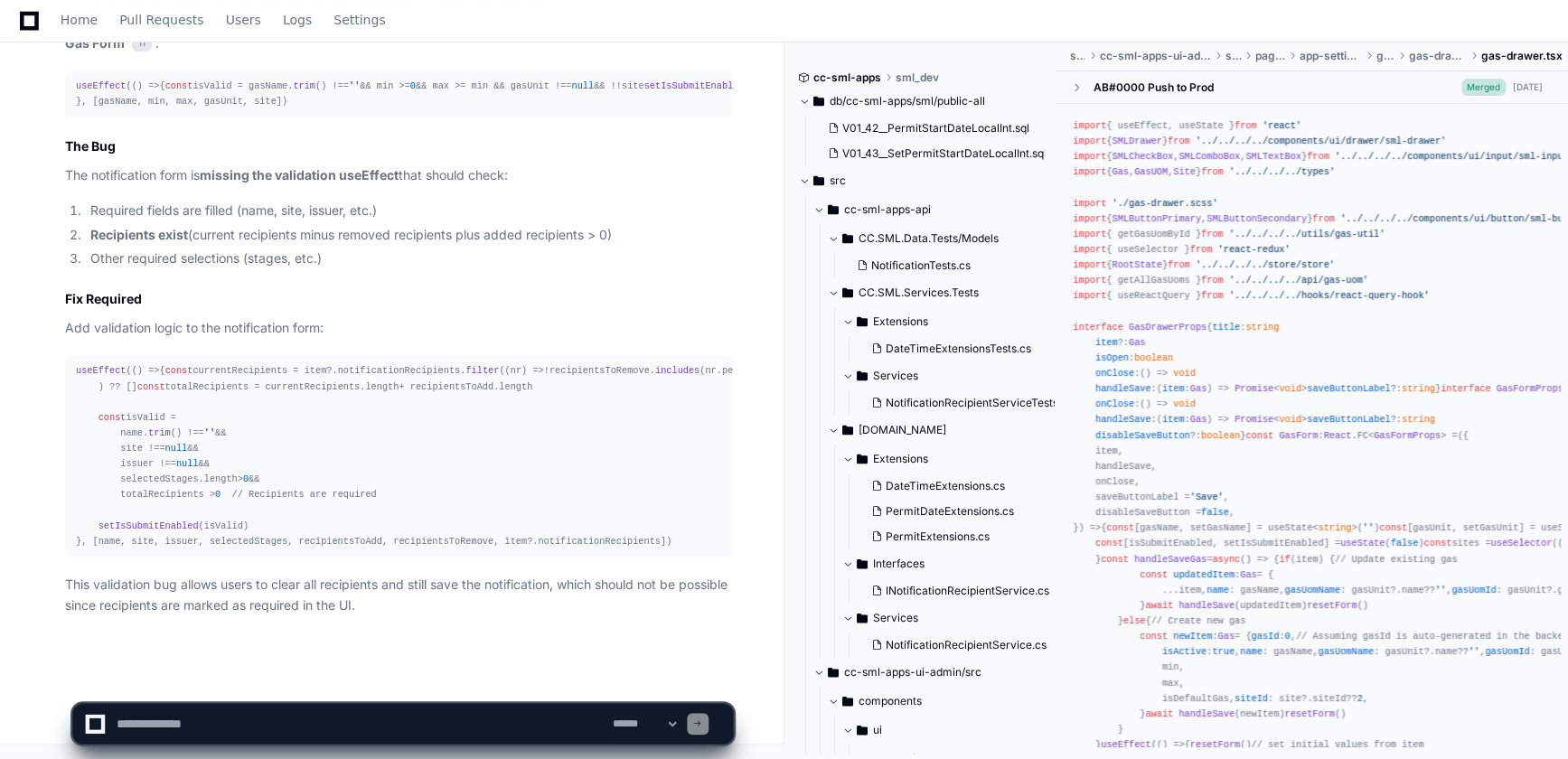
click at [167, 562] on article "Looking at the notification editing code, I can see the issue. The problem is i…" at bounding box center [399, 108] width 668 height 1013
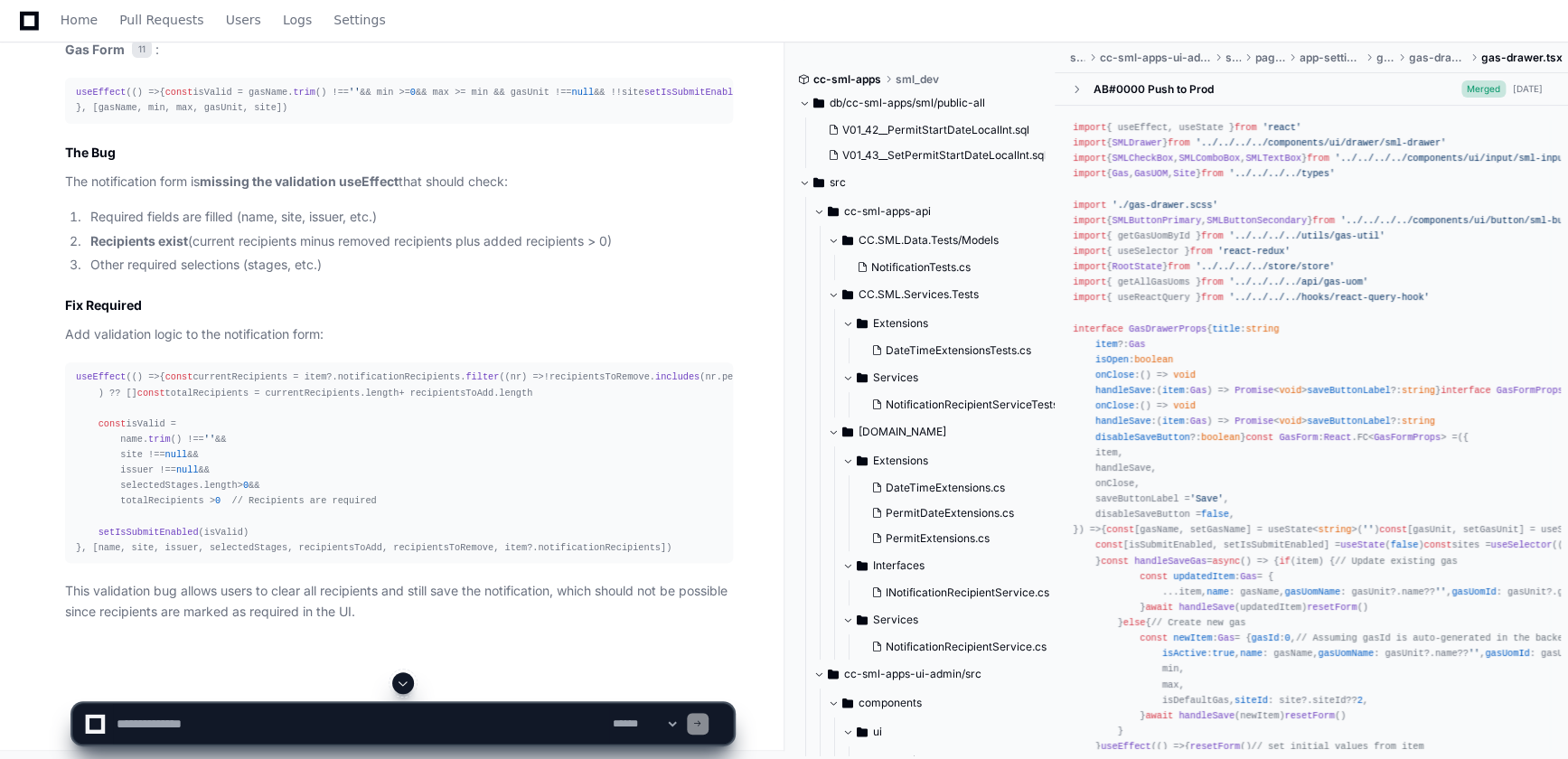
scroll to position [3643, 0]
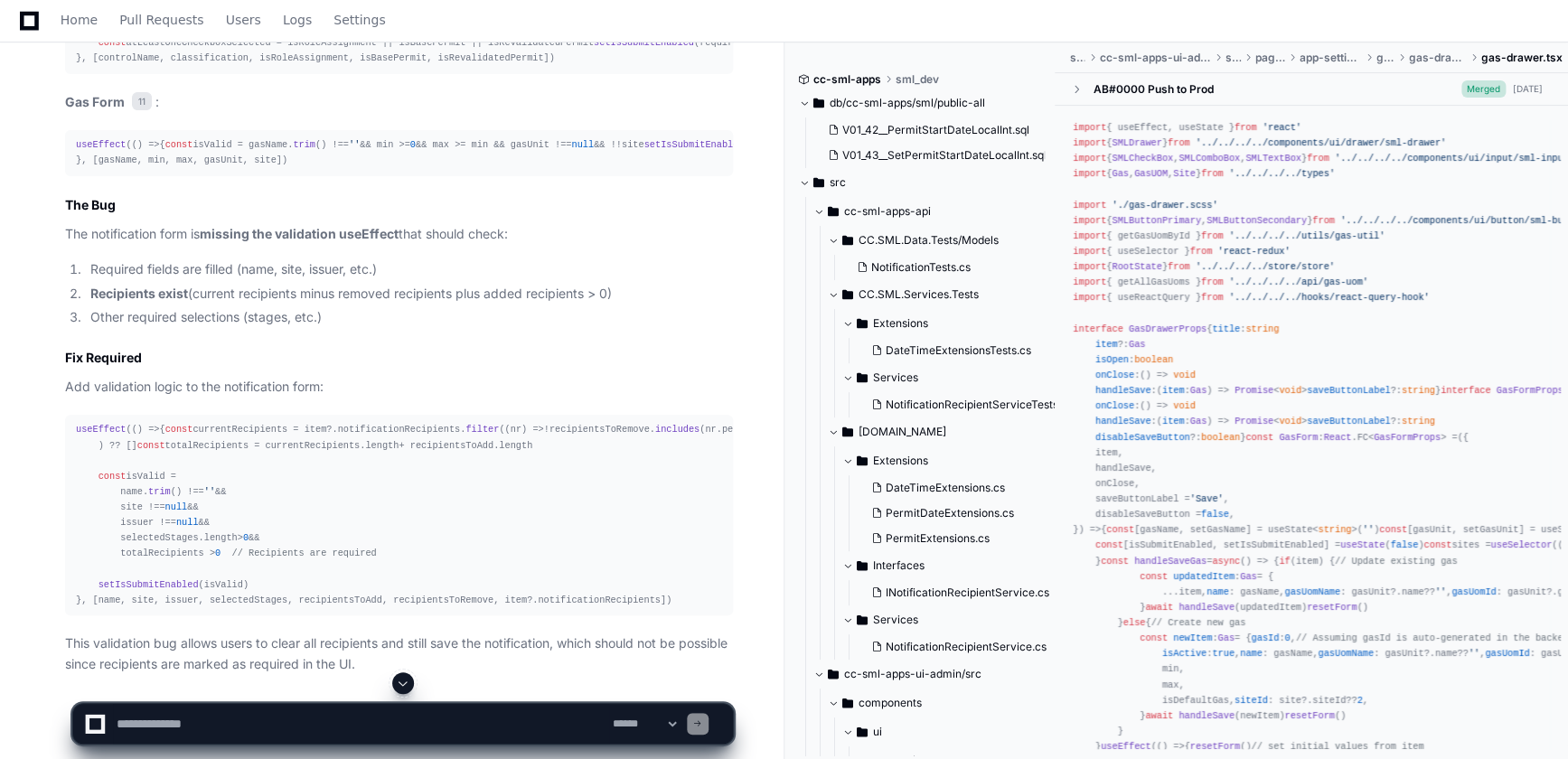
click at [390, 241] on strong "missing the validation useEffect" at bounding box center [298, 233] width 199 height 15
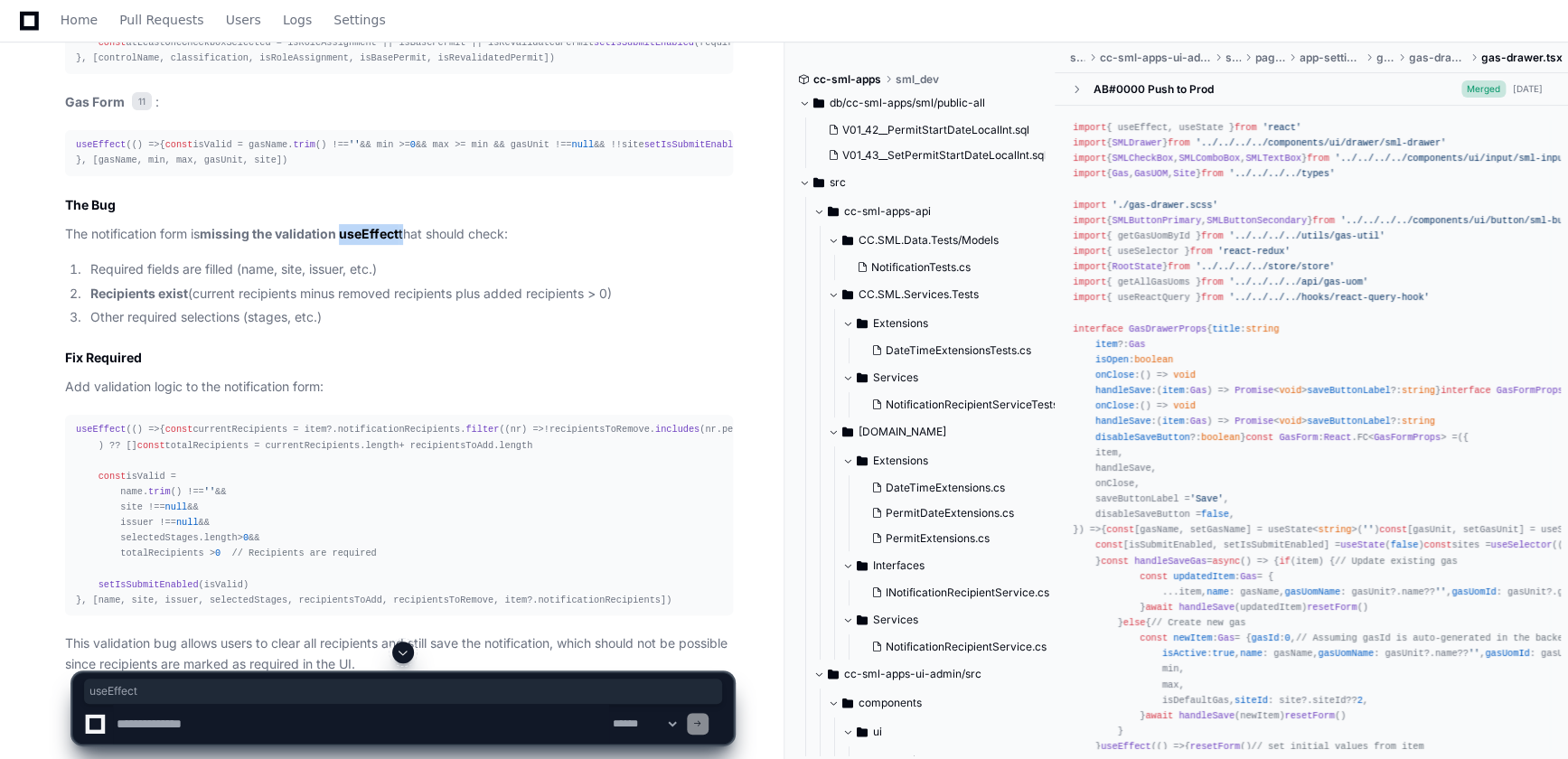
click at [390, 241] on strong "missing the validation useEffect" at bounding box center [298, 233] width 199 height 15
drag, startPoint x: 390, startPoint y: 298, endPoint x: 249, endPoint y: 423, distance: 188.4
click at [249, 367] on h2 "Fix Required" at bounding box center [399, 357] width 668 height 18
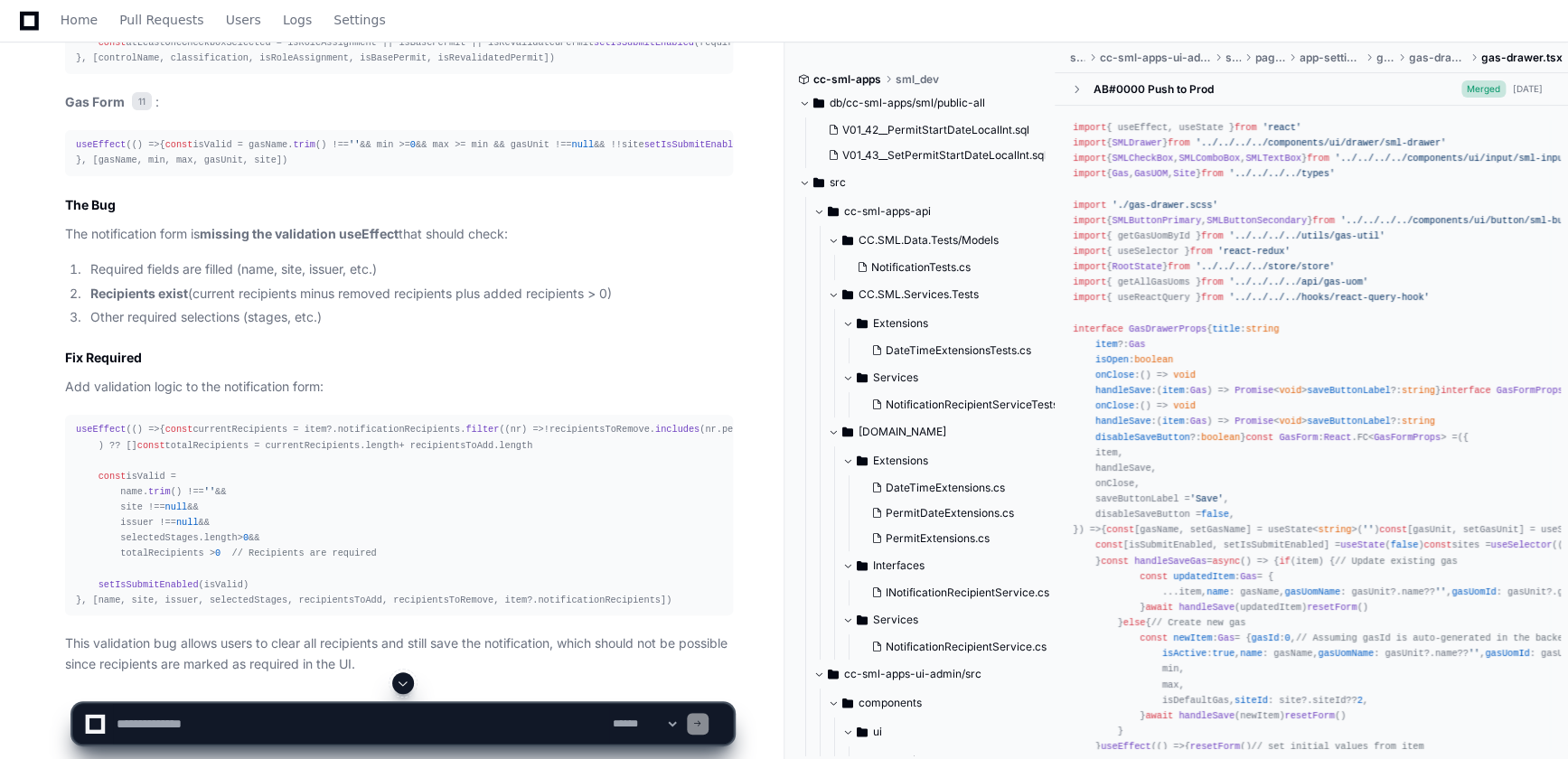
scroll to position [3478, 0]
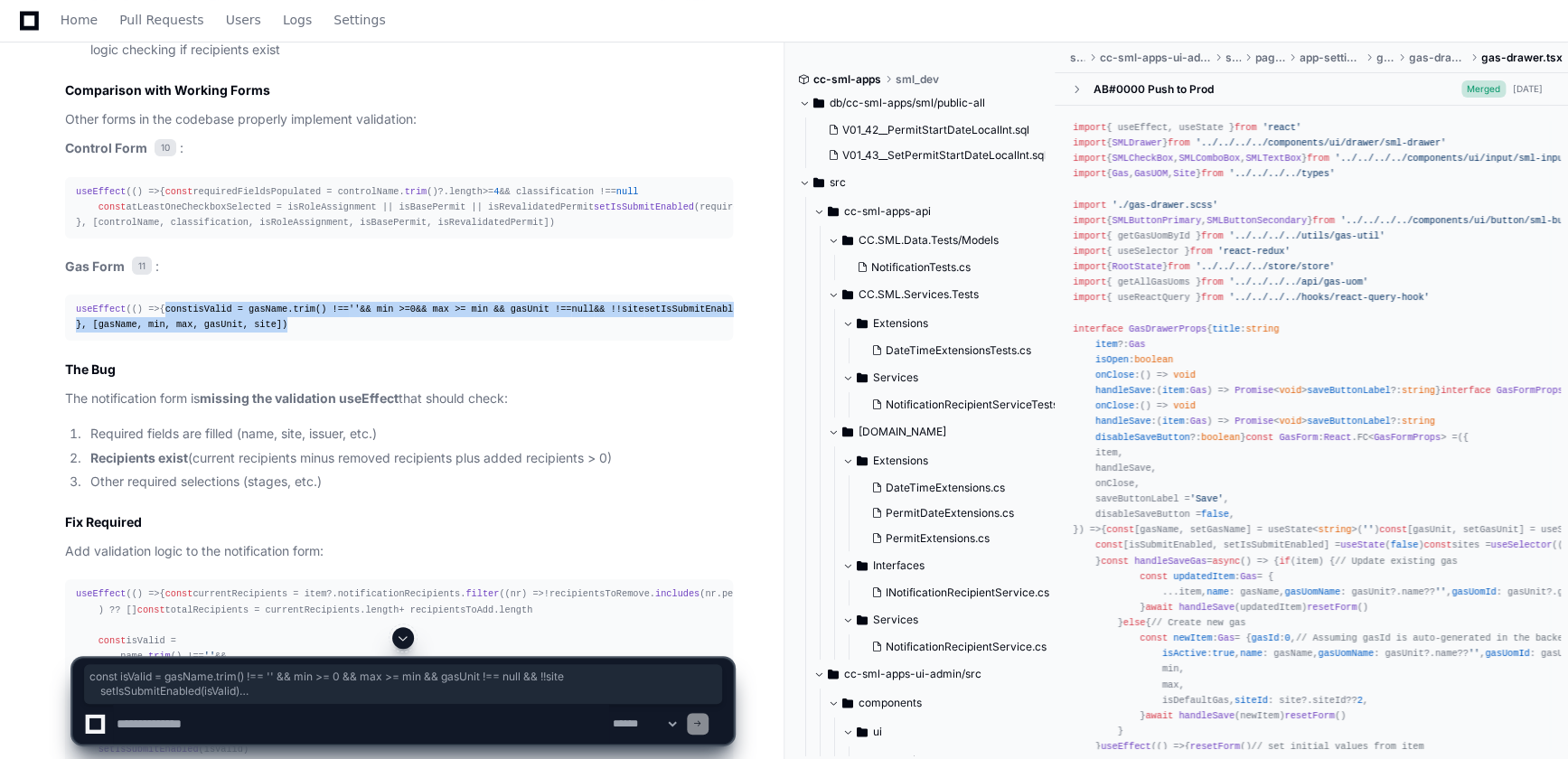
drag, startPoint x: 98, startPoint y: 350, endPoint x: 325, endPoint y: 377, distance: 228.6
click at [325, 333] on div "useEffect ( () => { const isValid = gasName. trim () !== '' && min >= 0 && max …" at bounding box center [398, 317] width 646 height 31
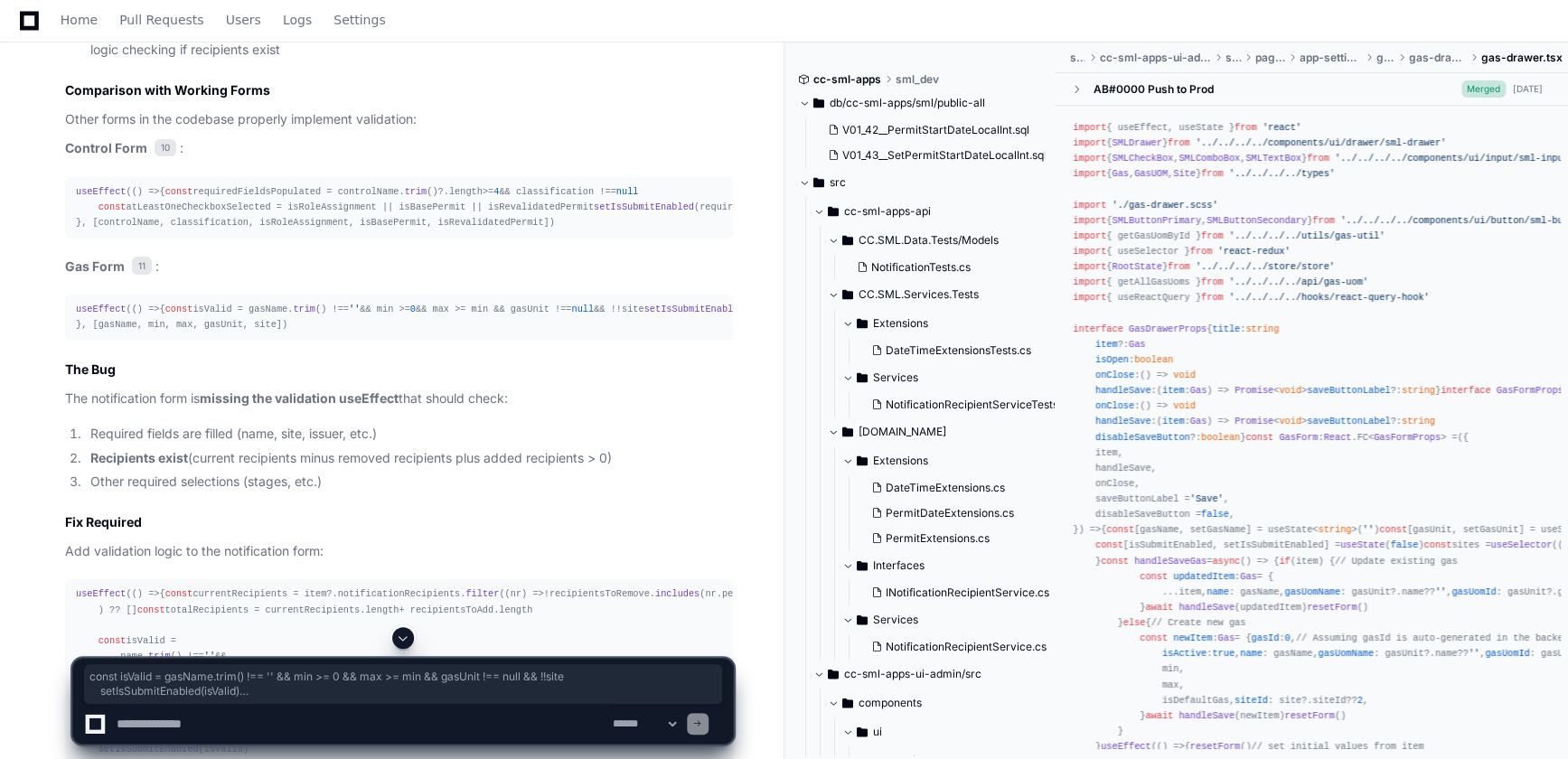
drag, startPoint x: 325, startPoint y: 377, endPoint x: 175, endPoint y: 433, distance: 160.1
click at [175, 379] on h2 "The Bug" at bounding box center [399, 369] width 668 height 18
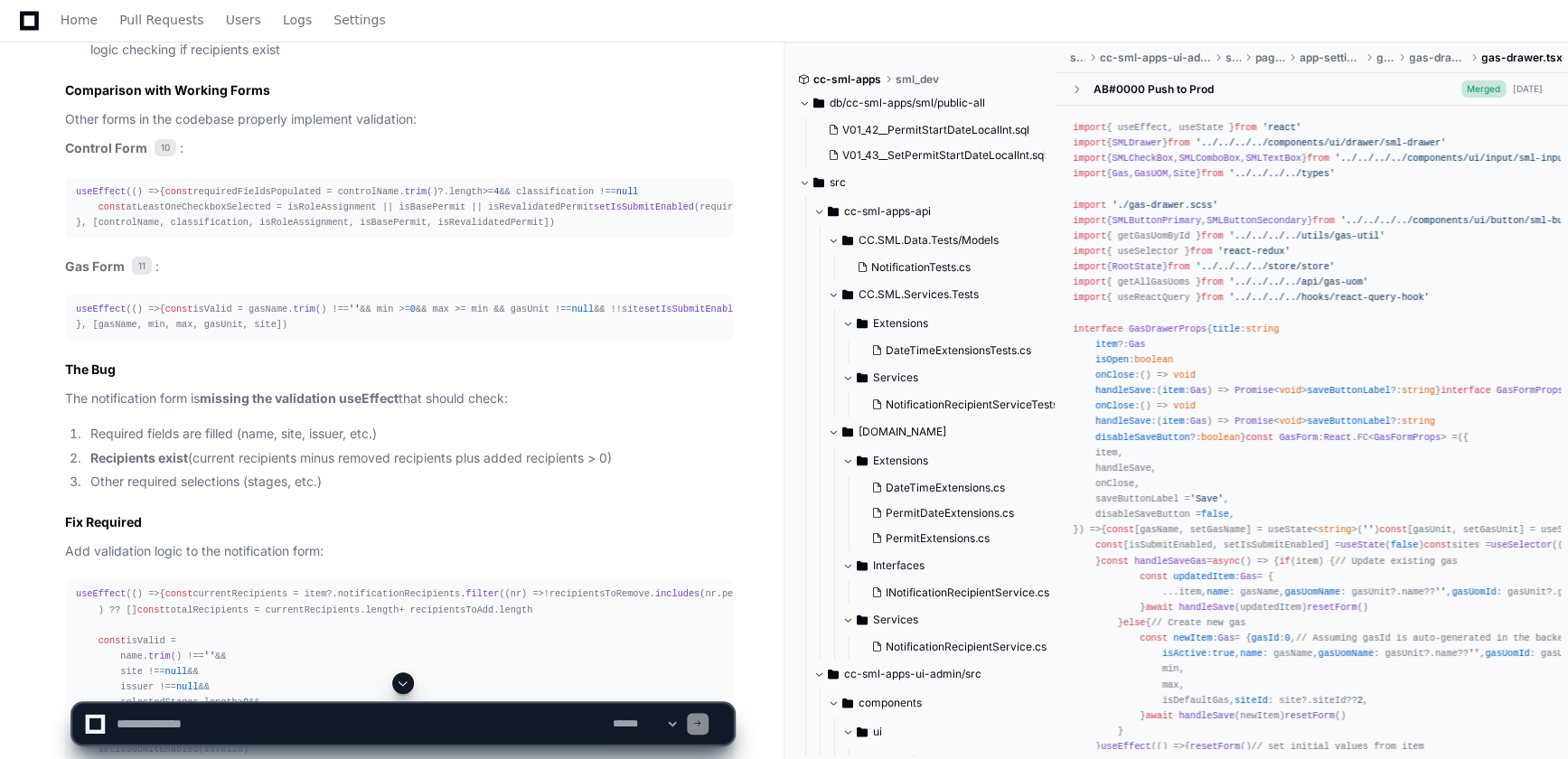
scroll to position [3315, 0]
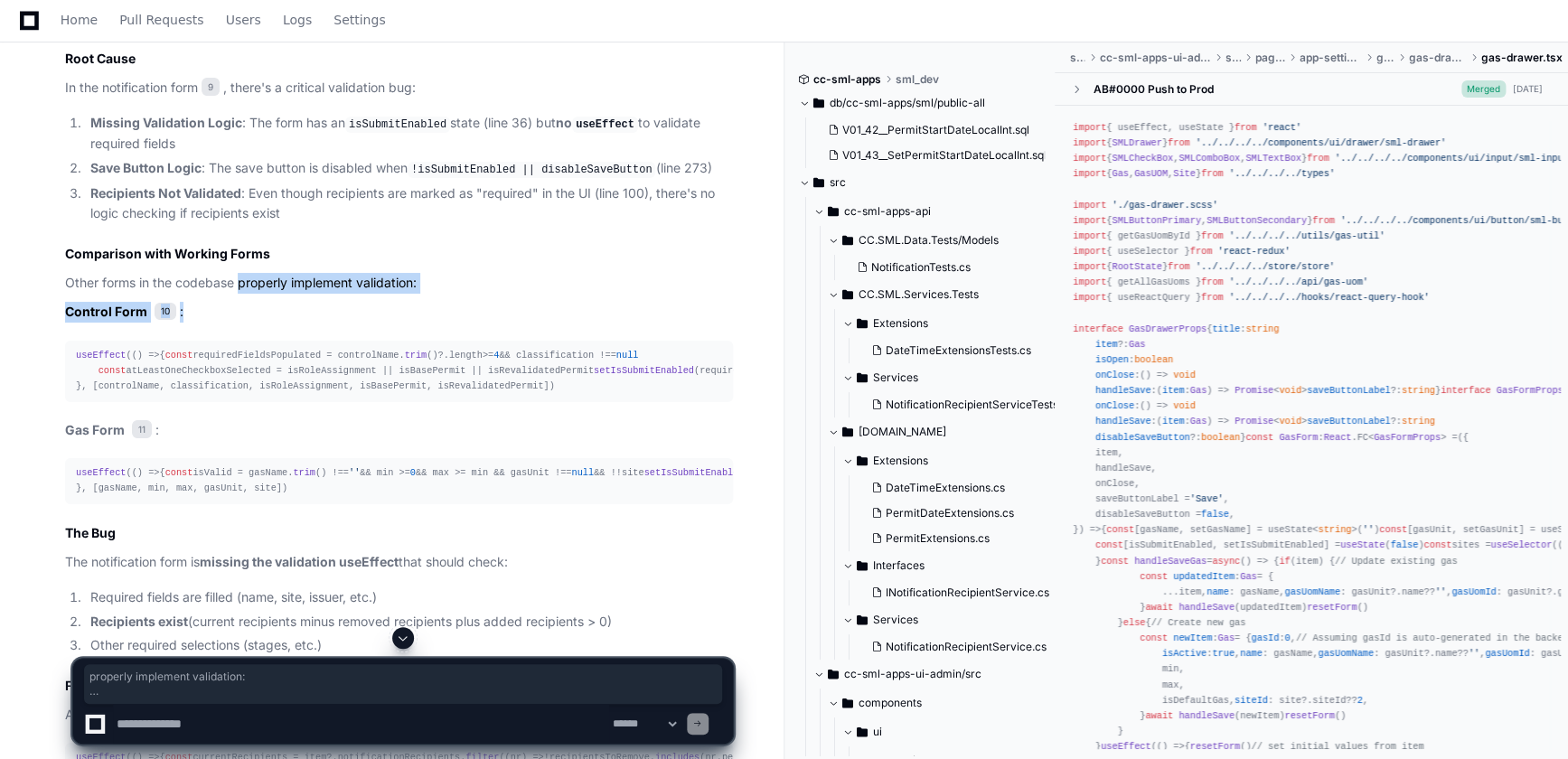
drag, startPoint x: 239, startPoint y: 281, endPoint x: 392, endPoint y: 291, distance: 153.3
click at [392, 291] on article "Looking at the notification editing code, I can see the issue. The problem is i…" at bounding box center [399, 495] width 668 height 1013
drag, startPoint x: 392, startPoint y: 291, endPoint x: 264, endPoint y: 318, distance: 130.8
click at [264, 318] on p "Control Form 10 :" at bounding box center [399, 312] width 668 height 21
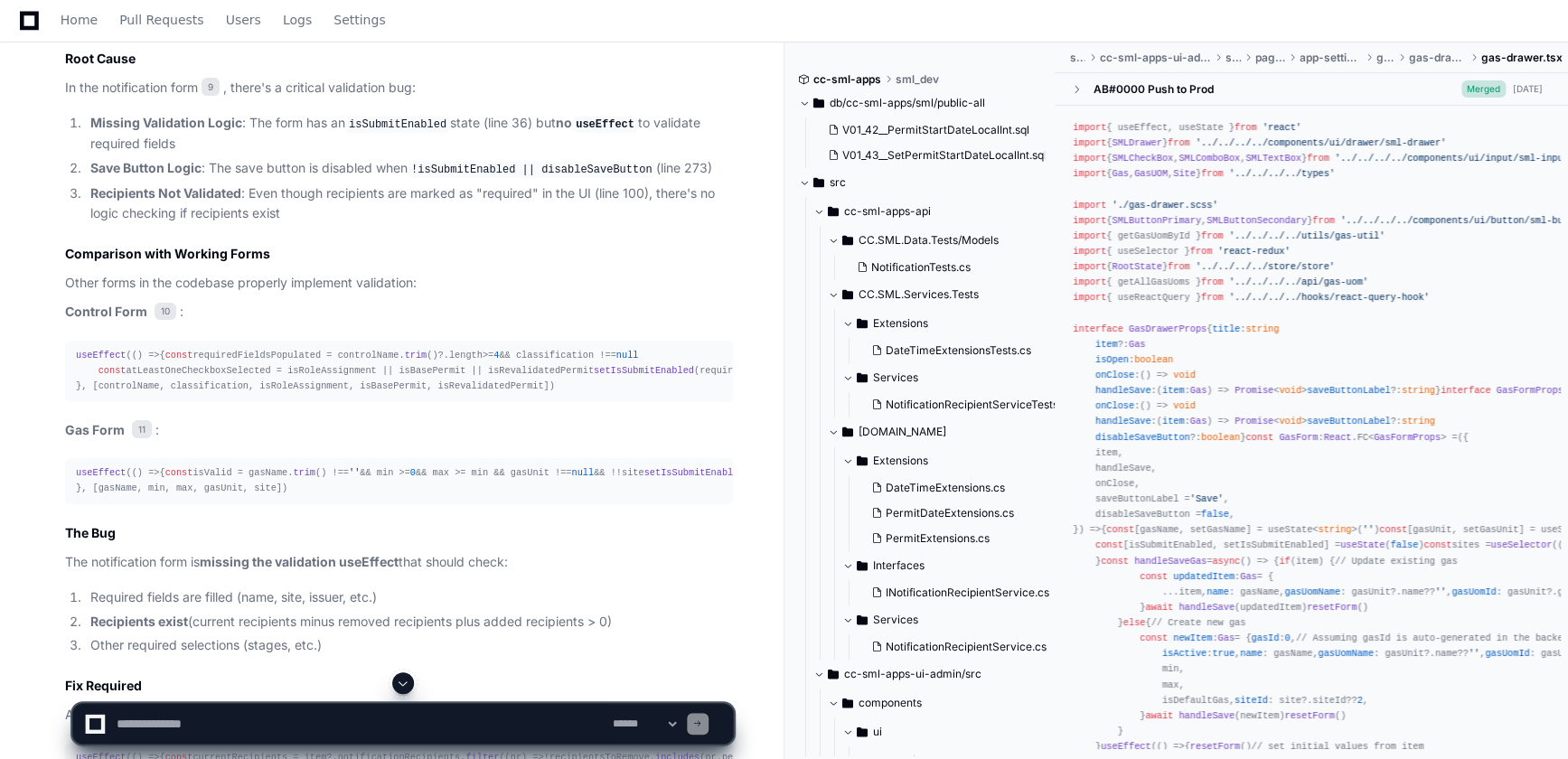
click at [204, 367] on div "useEffect ( () => { const requiredFieldsPopulated = controlName. trim ()?. leng…" at bounding box center [398, 371] width 646 height 46
drag, startPoint x: 204, startPoint y: 367, endPoint x: 237, endPoint y: 421, distance: 63.3
click at [237, 394] on div "useEffect ( () => { const requiredFieldsPopulated = controlName. trim ()?. leng…" at bounding box center [398, 371] width 646 height 46
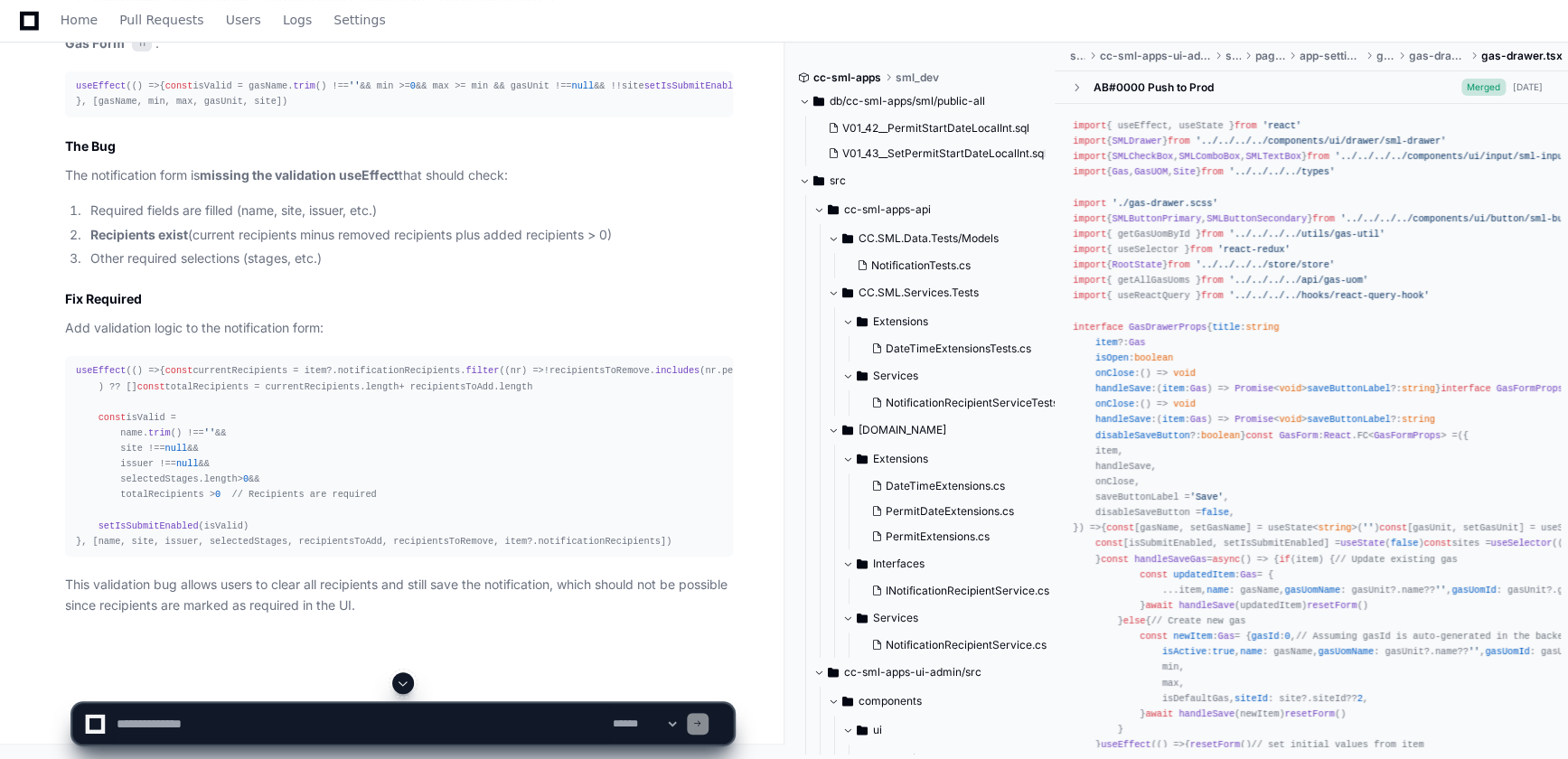
scroll to position [3807, 0]
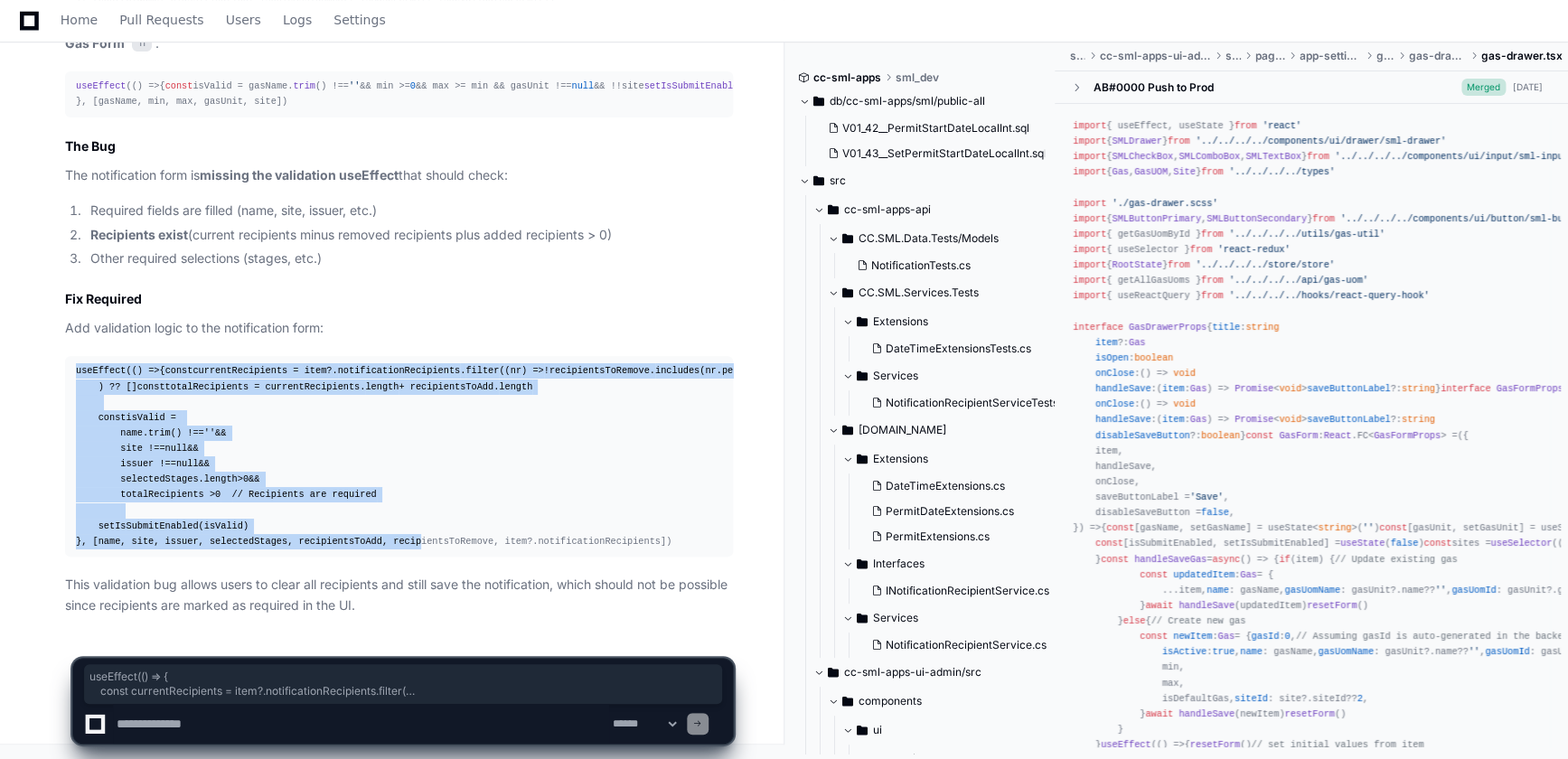
drag, startPoint x: 78, startPoint y: 318, endPoint x: 394, endPoint y: 551, distance: 392.6
click at [394, 551] on pre "useEffect ( () => { const currentRecipients = item?. notificationRecipients . f…" at bounding box center [399, 456] width 668 height 201
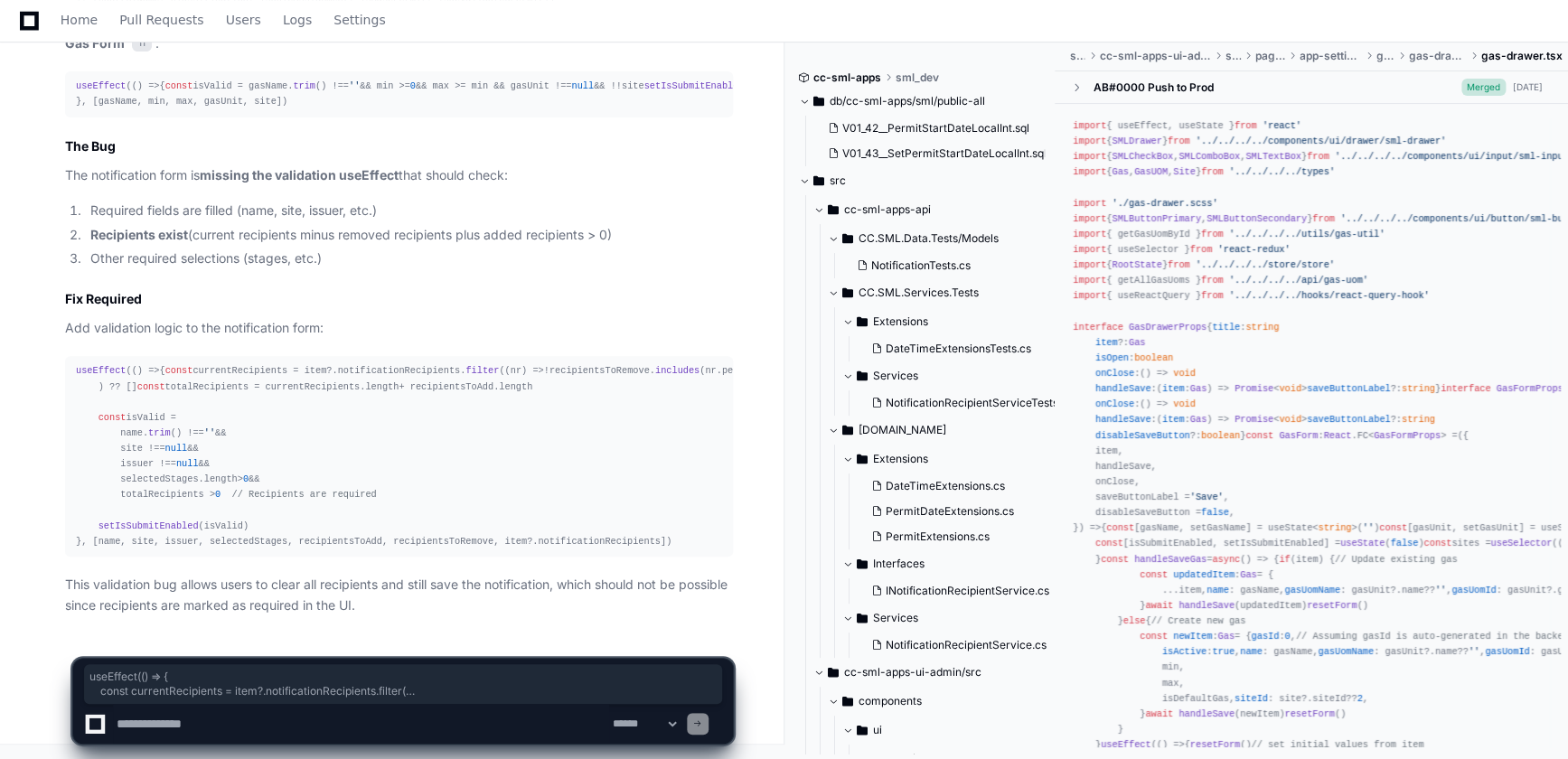
drag, startPoint x: 394, startPoint y: 551, endPoint x: 583, endPoint y: 565, distance: 189.5
click at [583, 565] on article "Looking at the notification editing code, I can see the issue. The problem is i…" at bounding box center [399, 108] width 668 height 1013
